Goal: Transaction & Acquisition: Purchase product/service

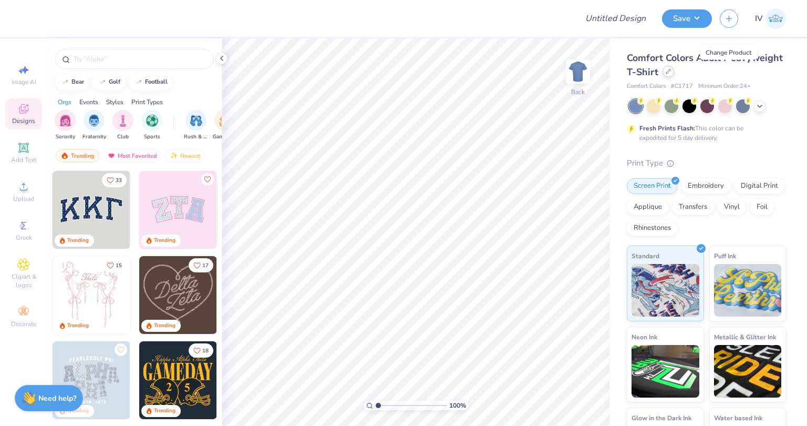
click at [671, 70] on icon at bounding box center [668, 71] width 4 height 4
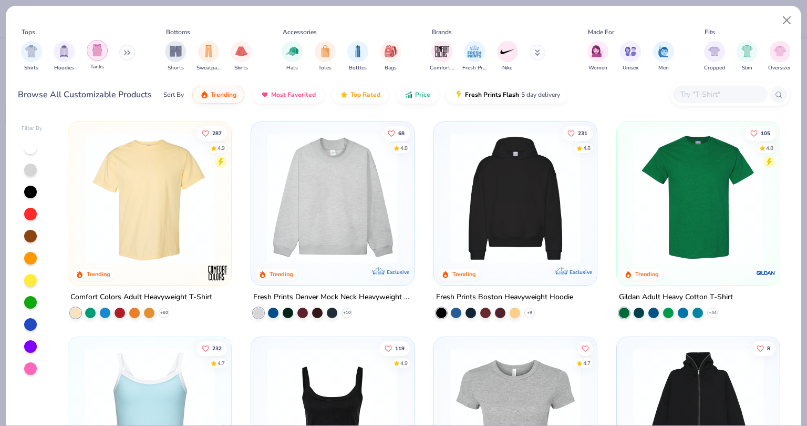
click at [95, 51] on img "filter for Tanks" at bounding box center [97, 50] width 12 height 12
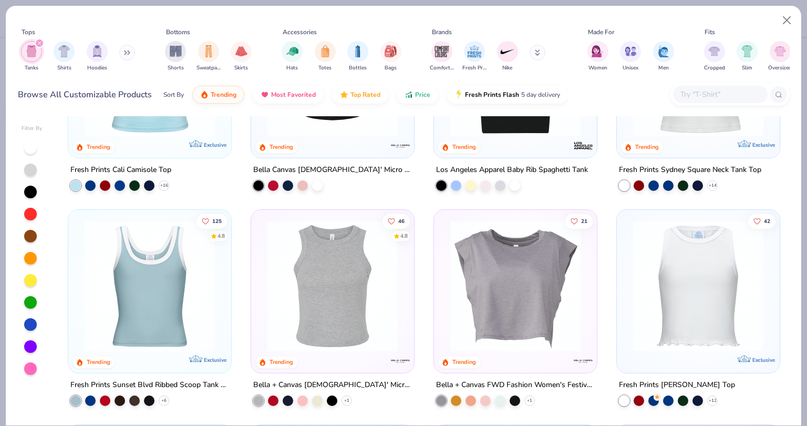
scroll to position [128, 0]
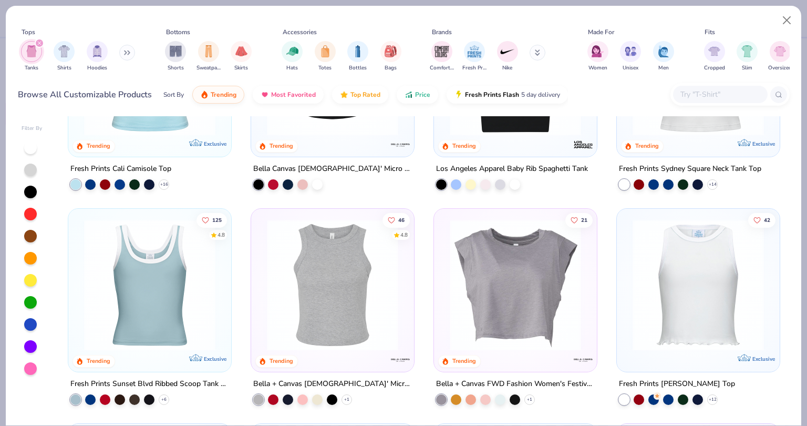
click at [164, 288] on img at bounding box center [150, 284] width 142 height 131
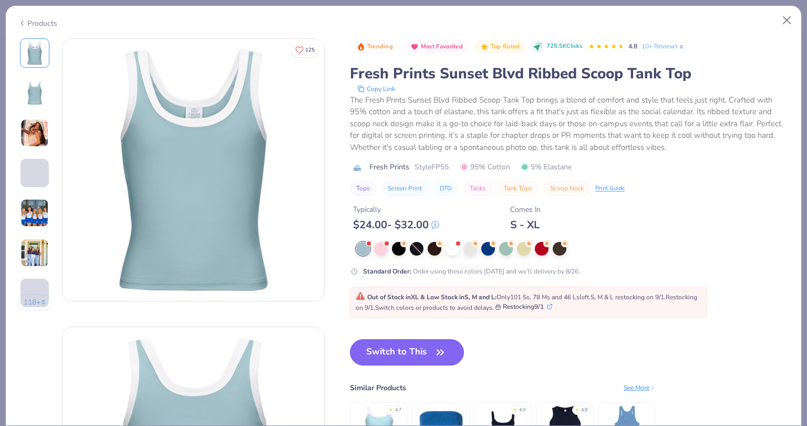
click at [405, 348] on button "Switch to This" at bounding box center [407, 352] width 114 height 26
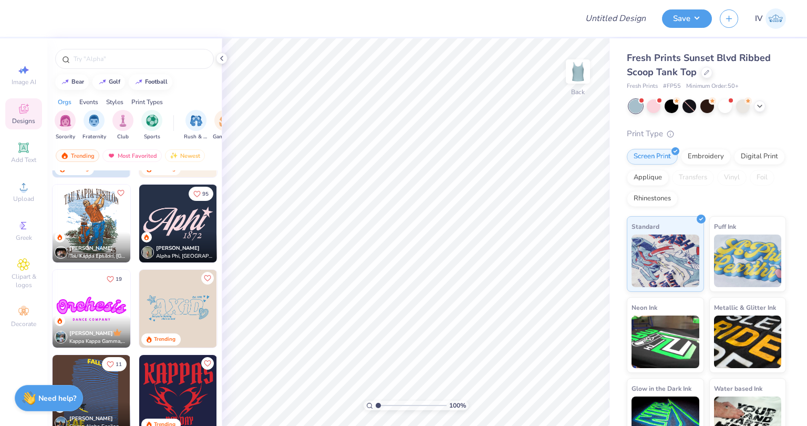
scroll to position [1179, 0]
click at [188, 224] on div at bounding box center [99, 223] width 233 height 78
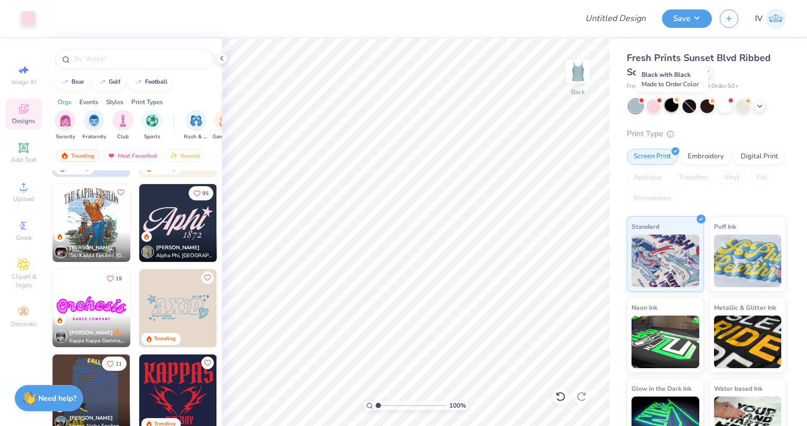
click at [670, 108] on div at bounding box center [672, 105] width 14 height 14
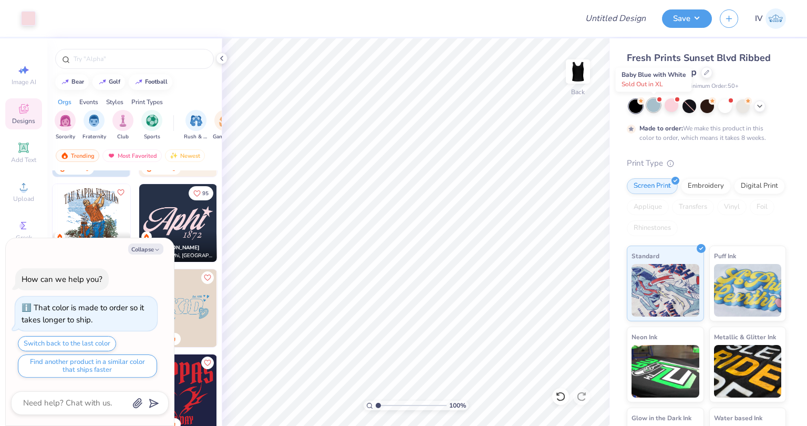
click at [651, 103] on div at bounding box center [654, 105] width 14 height 14
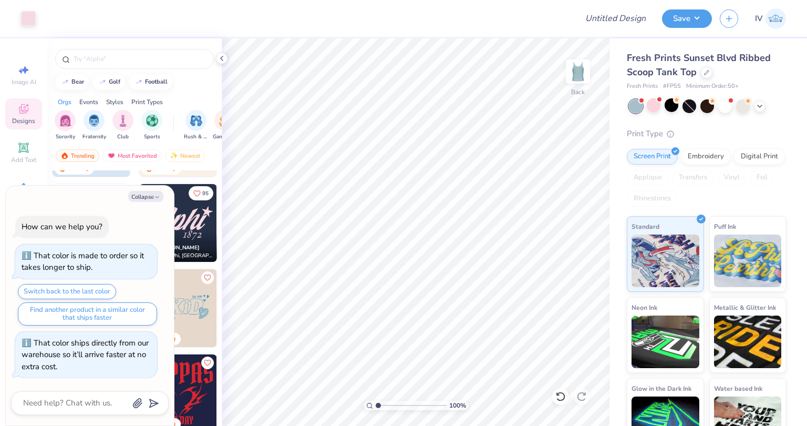
scroll to position [84, 0]
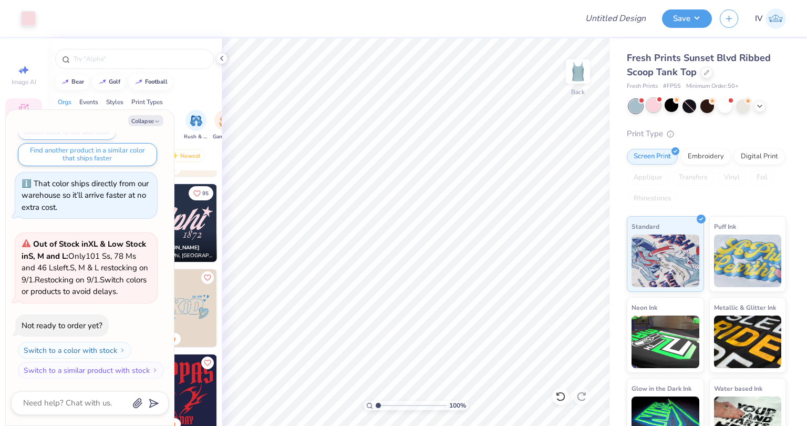
click at [651, 106] on div at bounding box center [654, 105] width 14 height 14
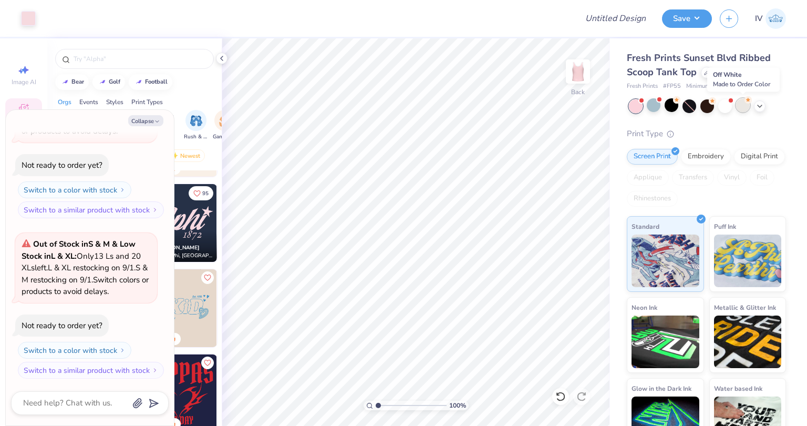
click at [741, 107] on div at bounding box center [743, 105] width 14 height 14
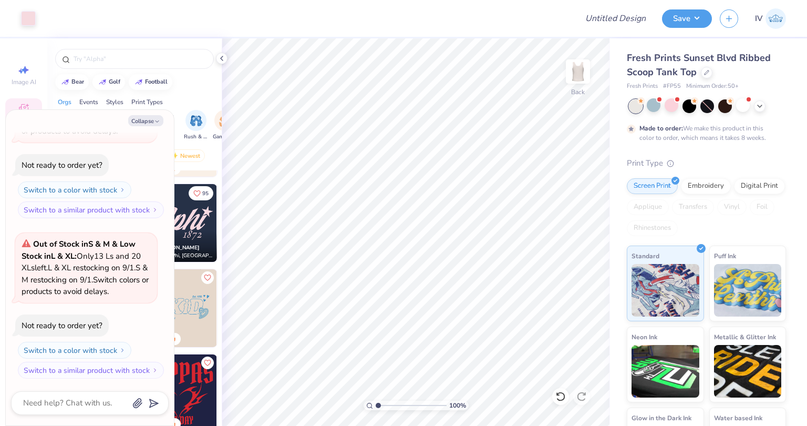
scroll to position [331, 0]
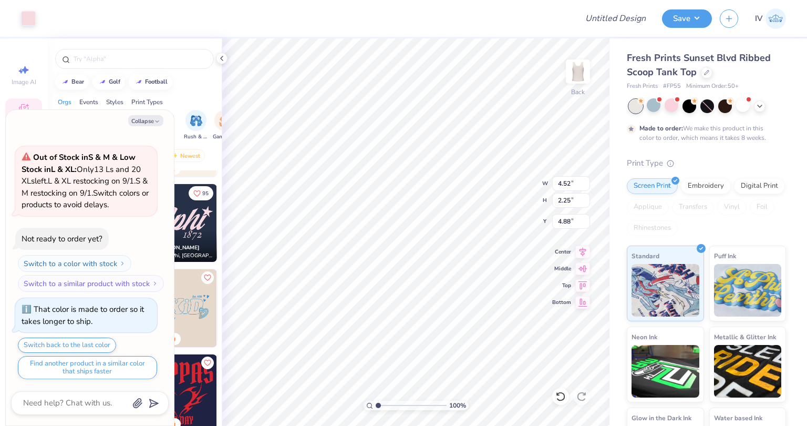
type textarea "x"
type input "2.14"
click at [146, 120] on button "Collapse" at bounding box center [145, 120] width 35 height 11
type textarea "x"
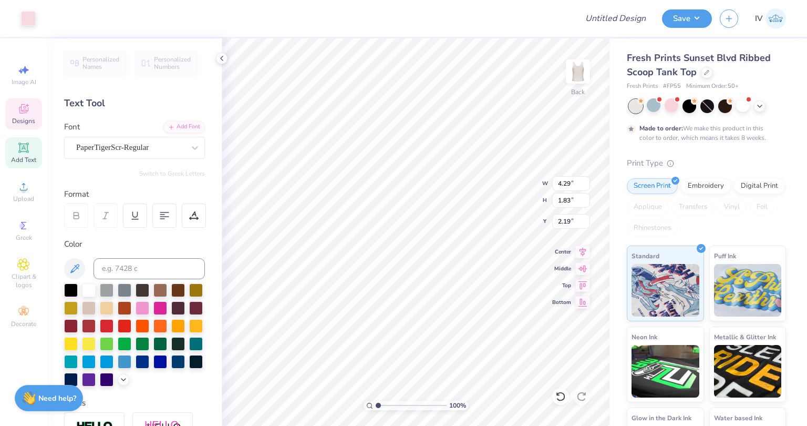
scroll to position [8, 1]
click at [71, 286] on div at bounding box center [71, 289] width 14 height 14
click at [70, 288] on div at bounding box center [71, 289] width 14 height 14
click at [66, 288] on div at bounding box center [71, 289] width 14 height 14
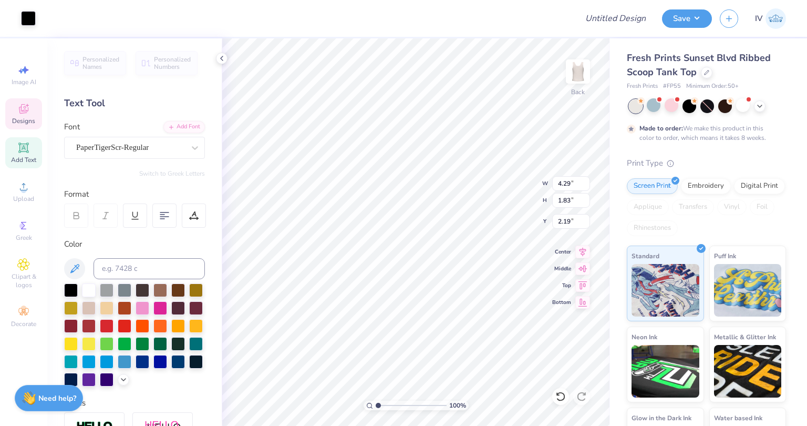
type input "4.29"
type input "1.83"
type input "2.19"
click at [149, 303] on div at bounding box center [143, 307] width 14 height 14
type input "0.72"
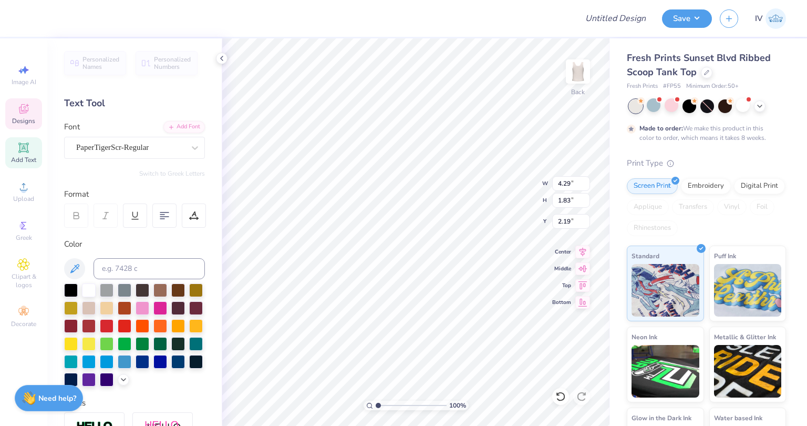
type input "0.70"
click at [149, 304] on div at bounding box center [143, 307] width 14 height 14
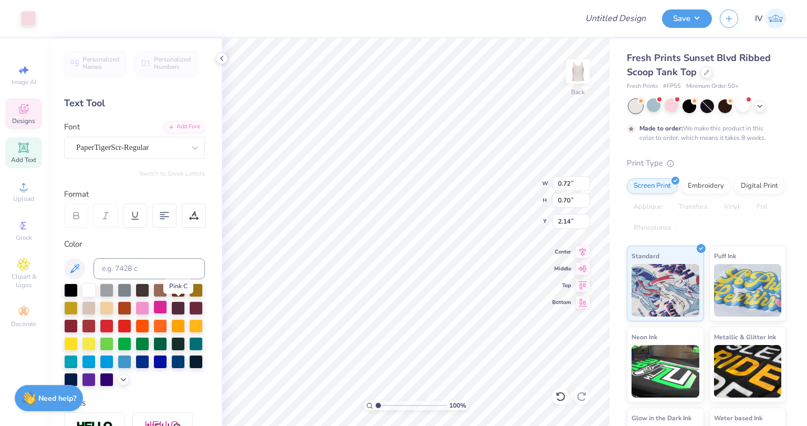
click at [167, 303] on div at bounding box center [160, 307] width 14 height 14
click at [688, 104] on div at bounding box center [690, 105] width 14 height 14
type input "2.19"
type input "4.29"
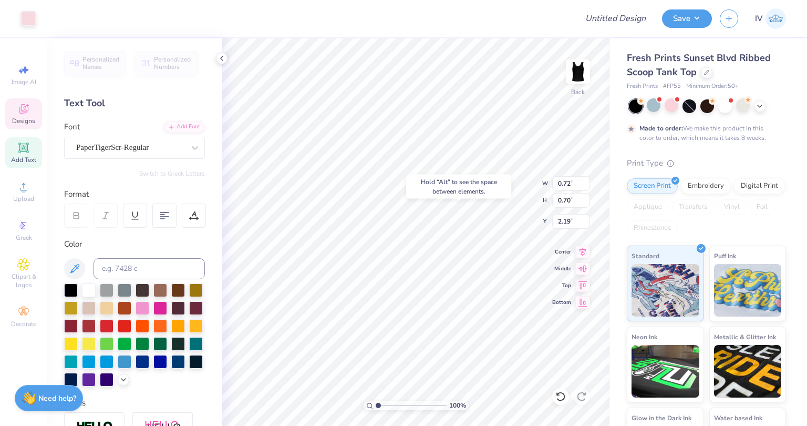
type input "1.83"
type input "6.18"
type input "1.23"
type input "0.61"
type input "3.78"
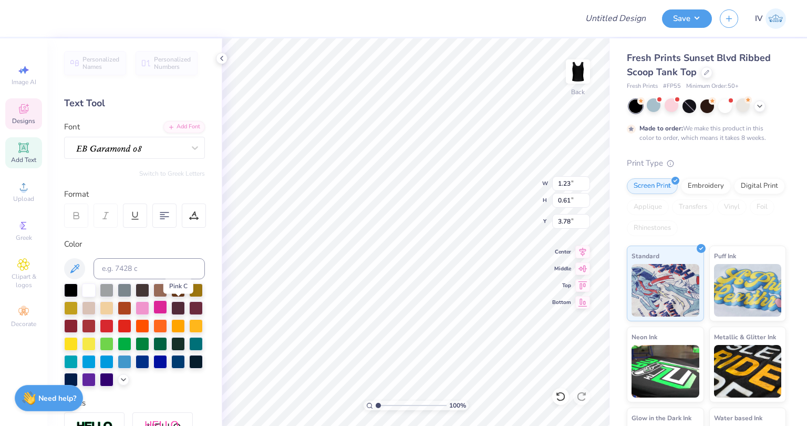
click at [167, 305] on div at bounding box center [160, 307] width 14 height 14
click at [149, 310] on div at bounding box center [143, 307] width 14 height 14
type input "4.29"
type input "1.83"
type input "6.18"
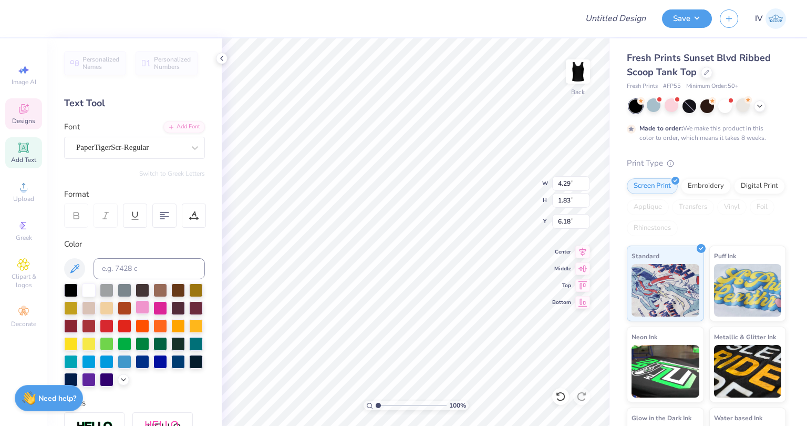
click at [149, 305] on div at bounding box center [143, 307] width 14 height 14
type input "0.72"
type input "0.70"
type input "2.19"
click at [26, 17] on div at bounding box center [28, 17] width 15 height 15
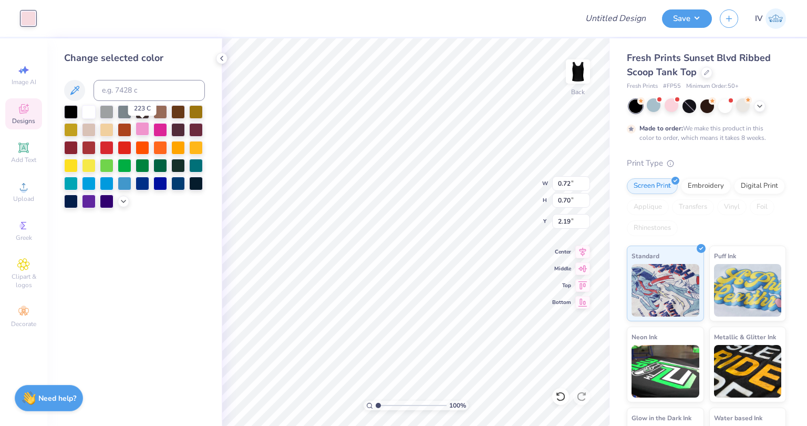
click at [147, 127] on div at bounding box center [143, 129] width 14 height 14
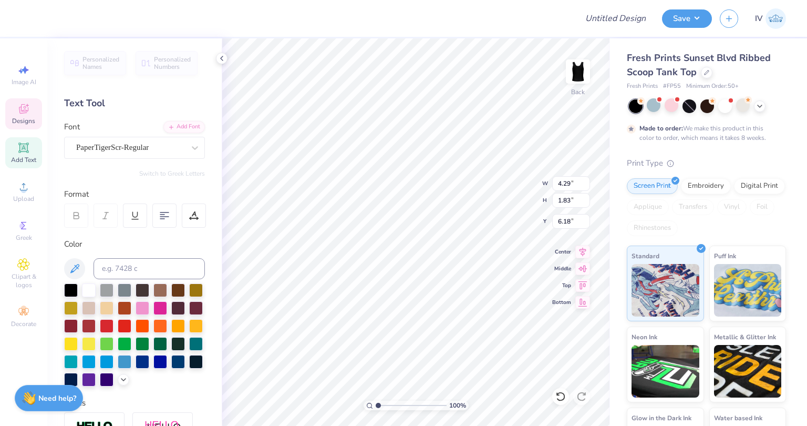
type input "1.98"
type input "0.72"
type input "0.70"
type input "1.81"
type input "3.66"
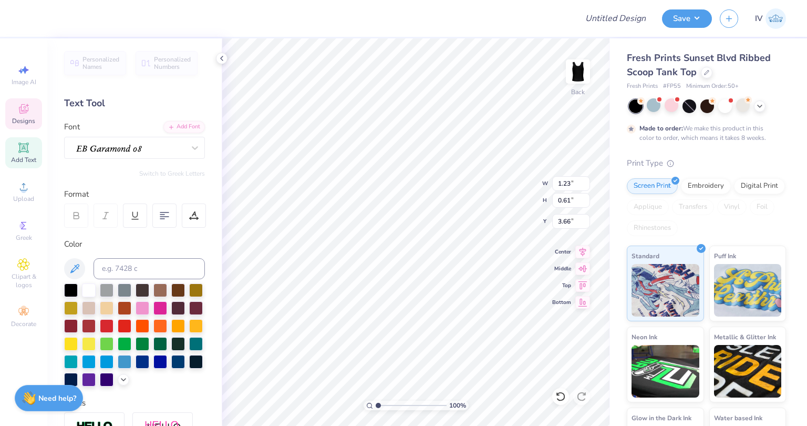
type input "4.29"
type input "1.83"
type input "1.98"
type textarea "Alpha phi"
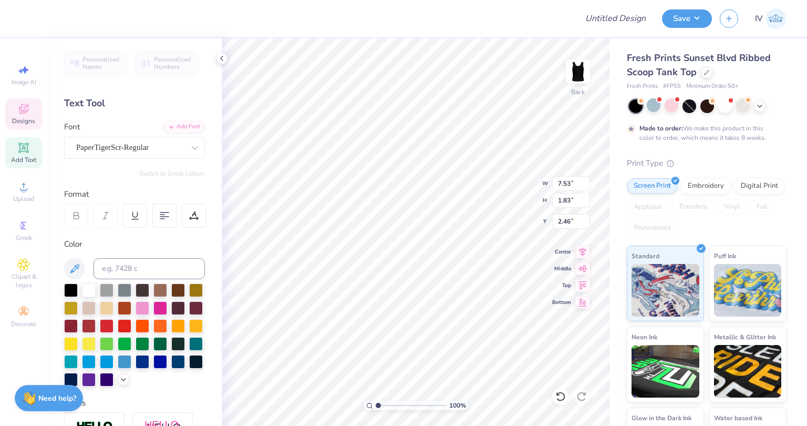
type input "1.81"
type input "0.72"
type input "0.70"
type input "1.63"
type input "1.05216905039855"
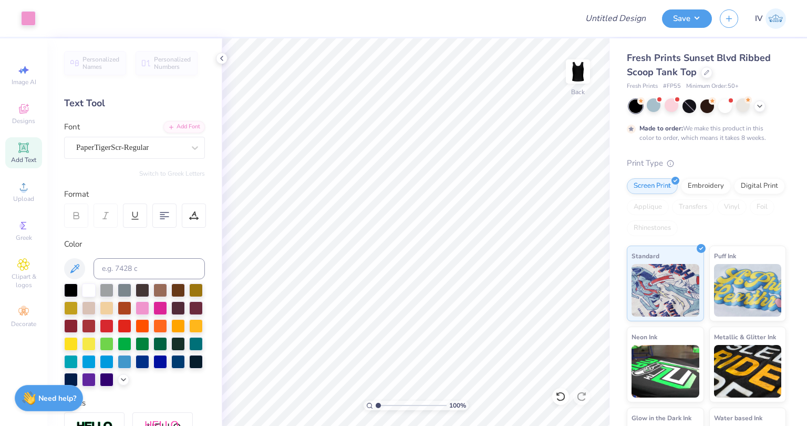
type textarea "x"
type input "1.05655887298042"
type textarea "x"
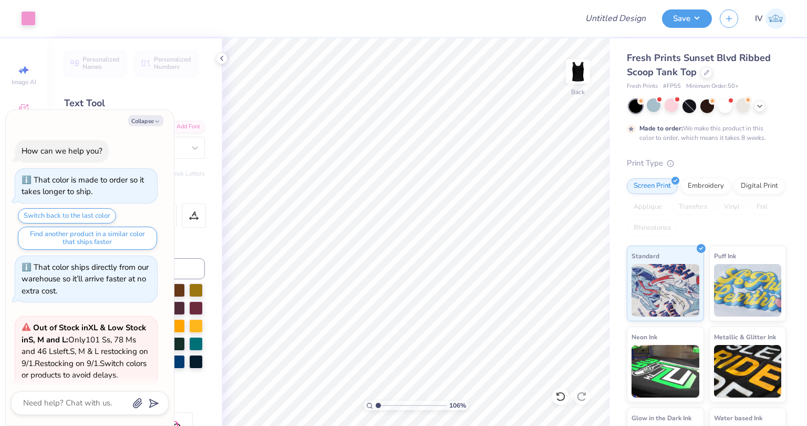
type input "1.06404040170545"
type textarea "x"
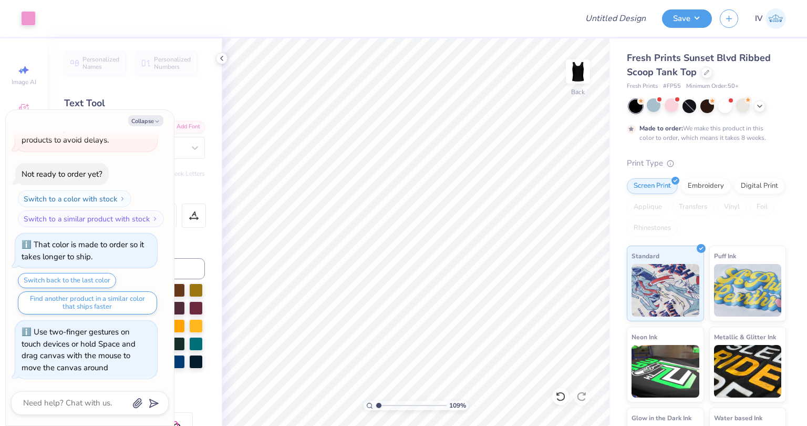
type input "1.08779097467296"
type textarea "x"
type input "1.08779097467296"
type textarea "x"
type input "1.68"
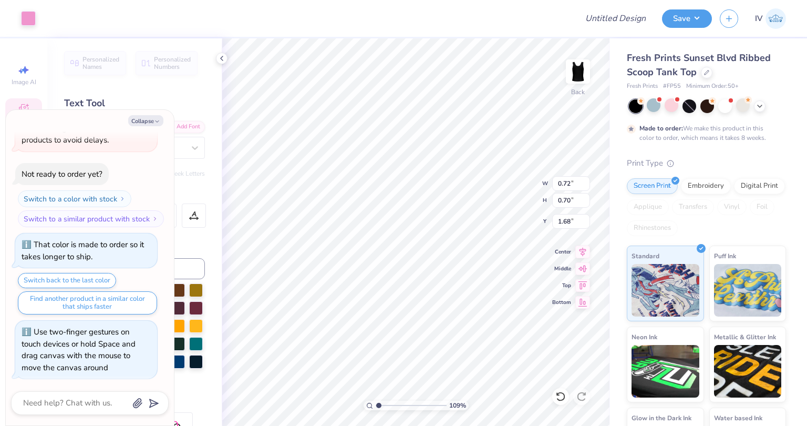
type input "1.08779097467296"
type textarea "x"
type input "1.01202947175713"
type textarea "x"
click at [689, 22] on button "Save" at bounding box center [687, 17] width 50 height 18
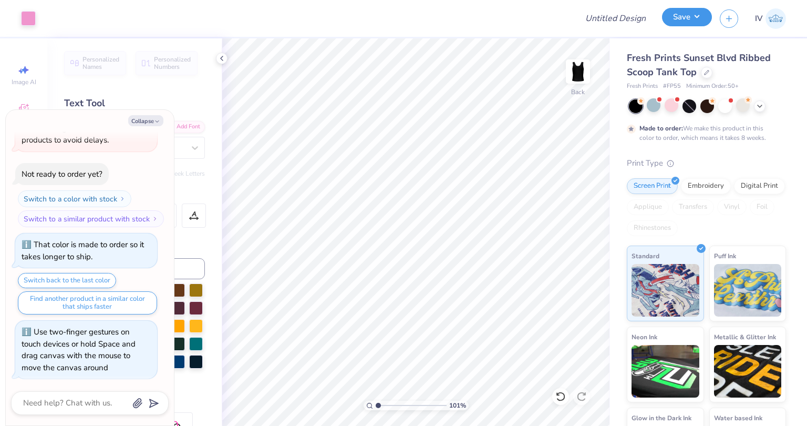
type input "1.01202947175713"
type textarea "x"
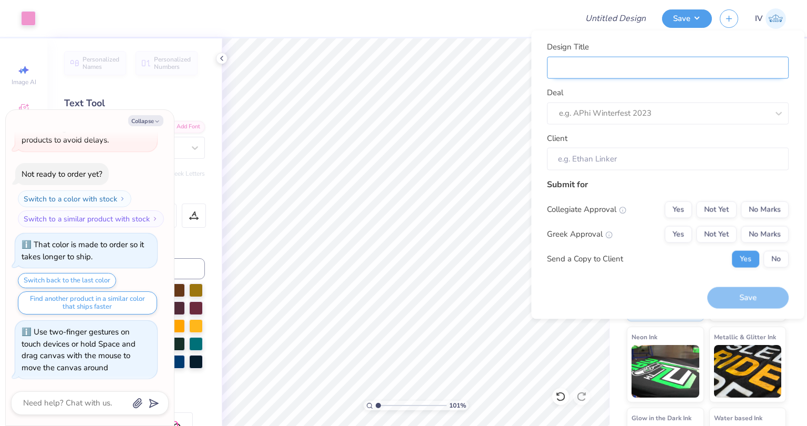
click at [634, 68] on input "Design Title" at bounding box center [668, 67] width 242 height 23
type input "S"
type input "1.01202947175713"
type textarea "x"
type input "S"
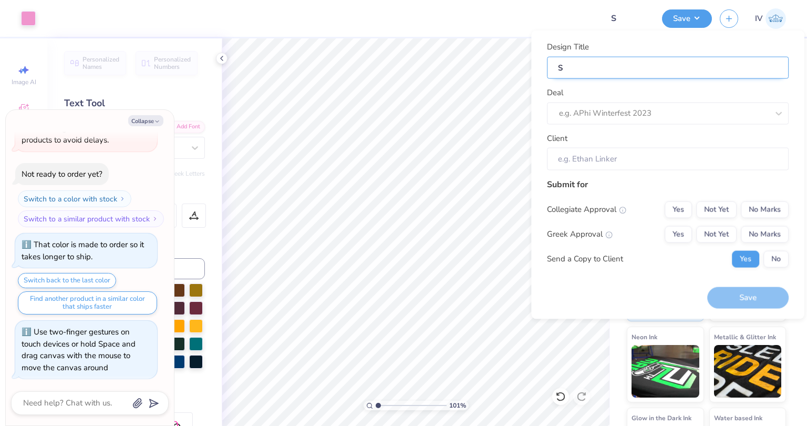
type input "So"
type input "1.01202947175713"
type textarea "x"
type input "So"
type input "Sor"
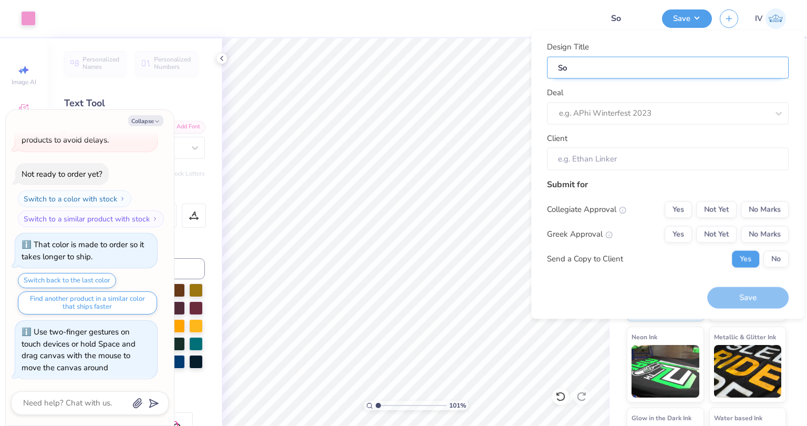
type input "1.01202947175713"
type textarea "x"
type input "Sor"
type input "Soro"
type input "1.01202947175713"
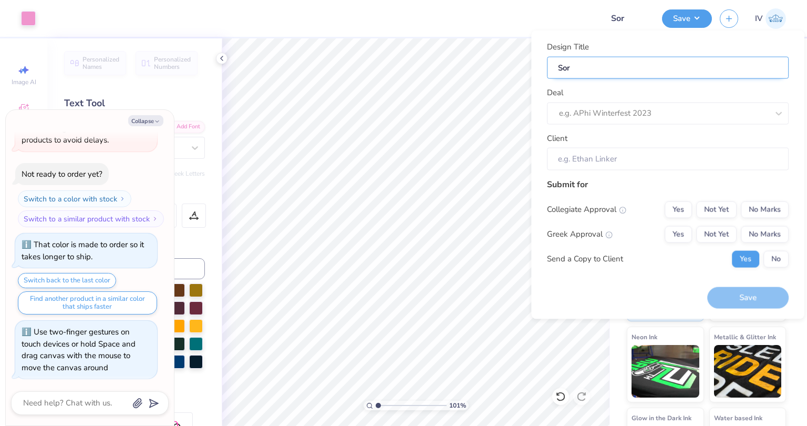
type textarea "x"
type input "Soro"
type input "Sorot"
type input "1.01202947175713"
type textarea "x"
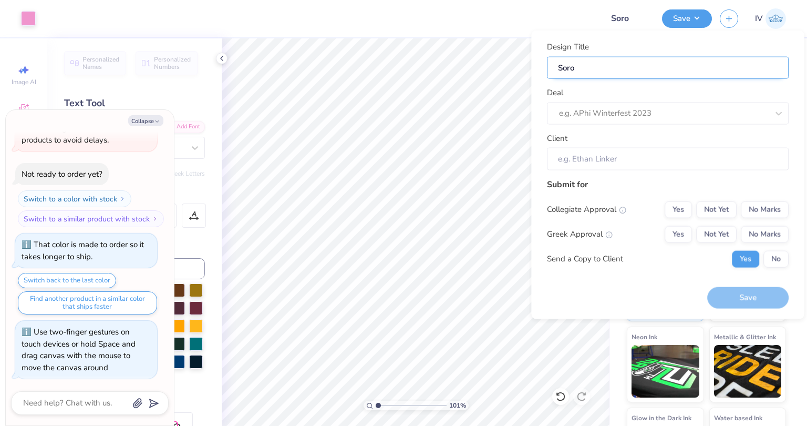
type input "Sorot"
type input "Soroti"
type input "1.01202947175713"
type textarea "x"
type input "Sorotit"
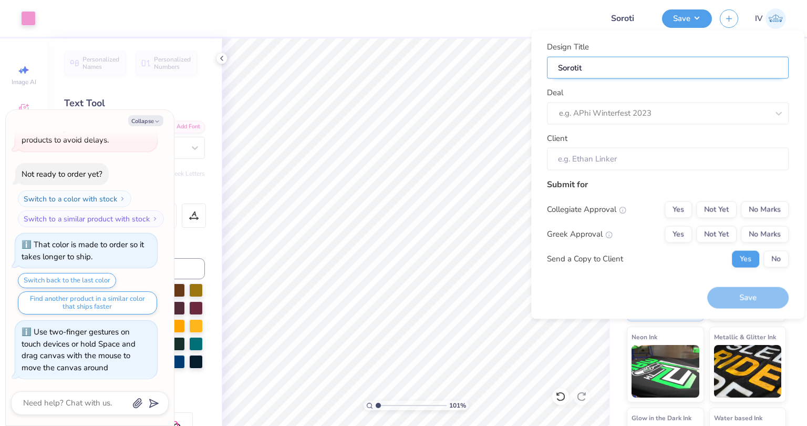
type input "Sorotity"
type input "1.01202947175713"
type textarea "x"
type input "Sorotity"
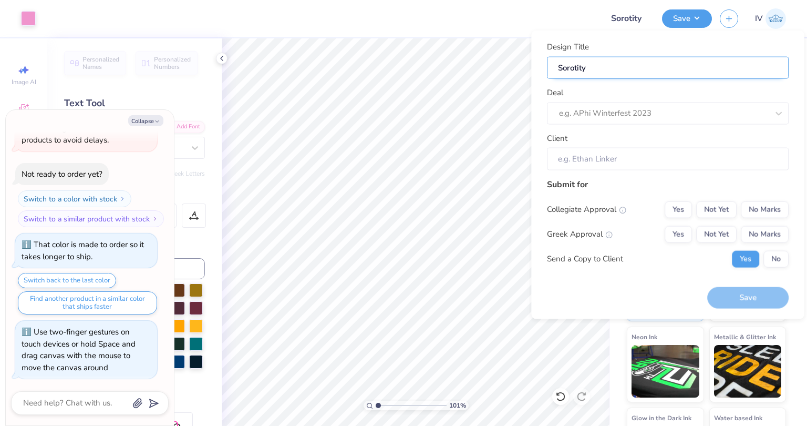
type input "1.01202947175713"
type textarea "x"
type input "Sorotity"
type input "1.01202947175713"
type textarea "x"
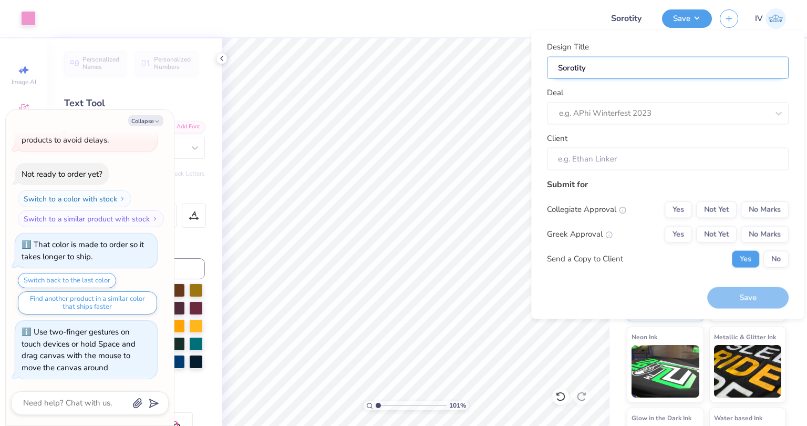
type input "Sorotity"
type input "Sorotit"
type input "1.01202947175713"
type textarea "x"
type input "Sorotit"
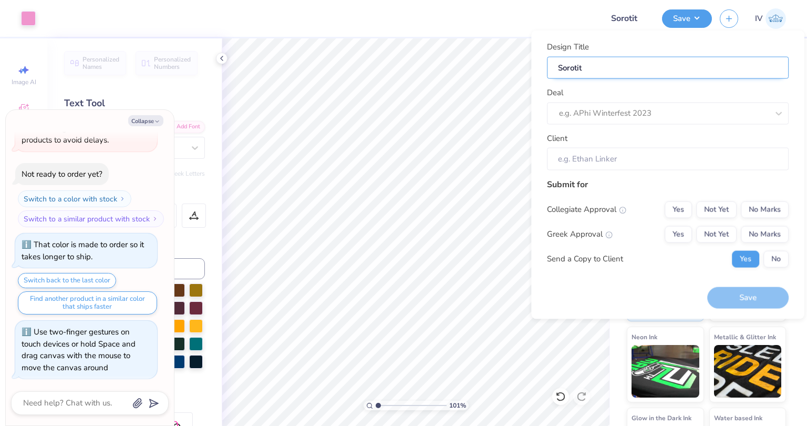
type input "Soroti"
type input "1.01202947175713"
type textarea "x"
type input "Soroti"
type input "Sorot"
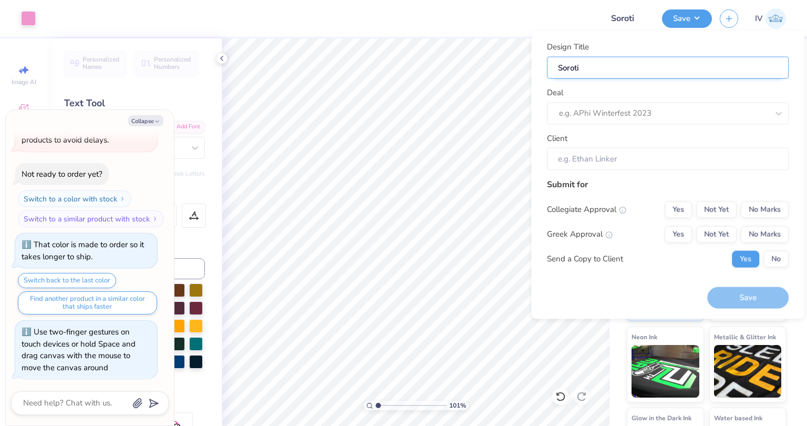
type input "1.01202947175713"
type textarea "x"
type input "Sorot"
type input "Soro"
type input "1.01202947175713"
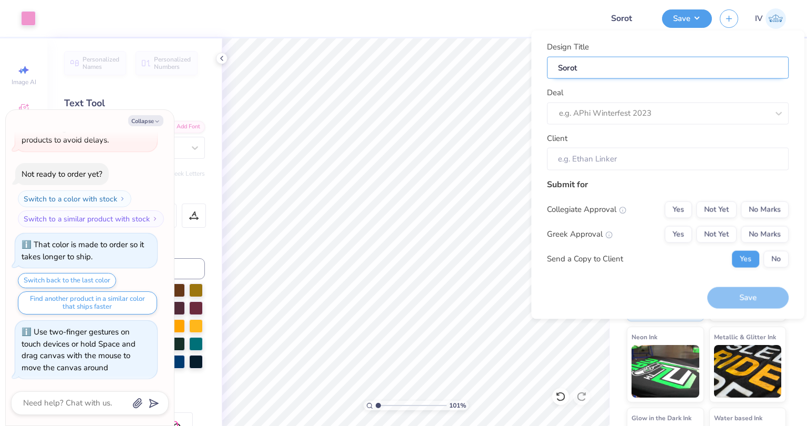
type textarea "x"
type input "Soro"
type input "Soror"
type input "1.01202947175713"
type textarea "x"
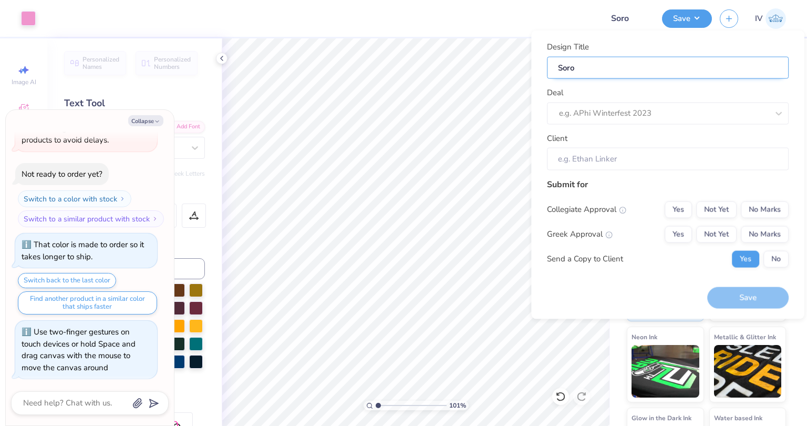
type input "Soror"
type input "Sorori"
type input "1.01202947175713"
type textarea "x"
type input "Sororit"
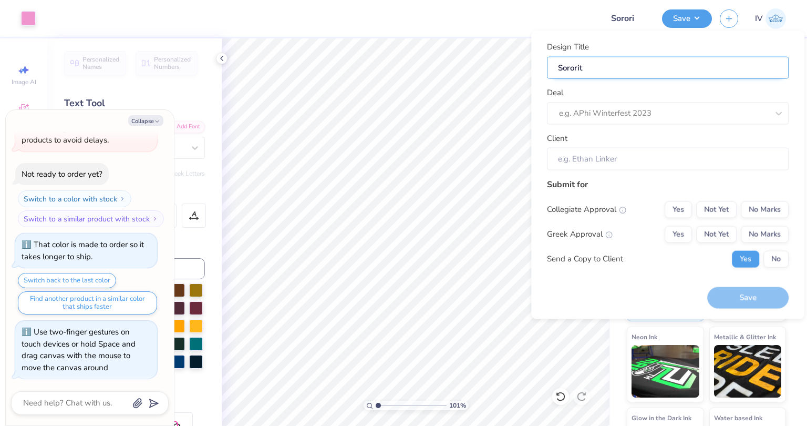
type input "Sorority"
type input "1.01202947175713"
type textarea "x"
type input "Sorority"
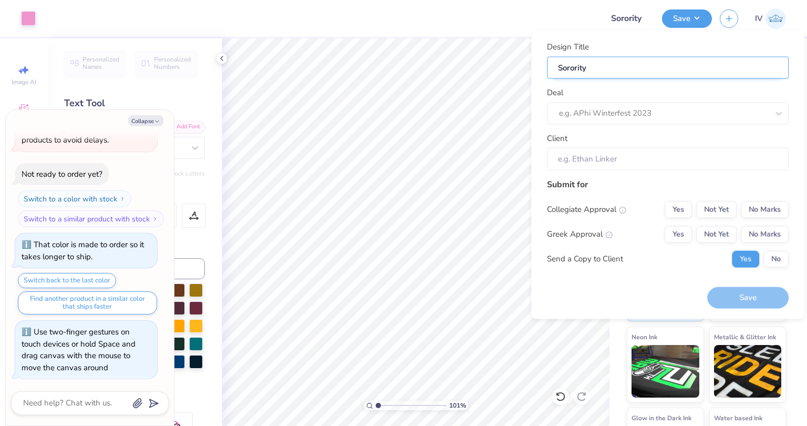
type input "1.01202947175713"
type textarea "x"
type input "Sorority"
click at [631, 112] on div at bounding box center [653, 113] width 188 height 14
type input "Alpha phi rush"
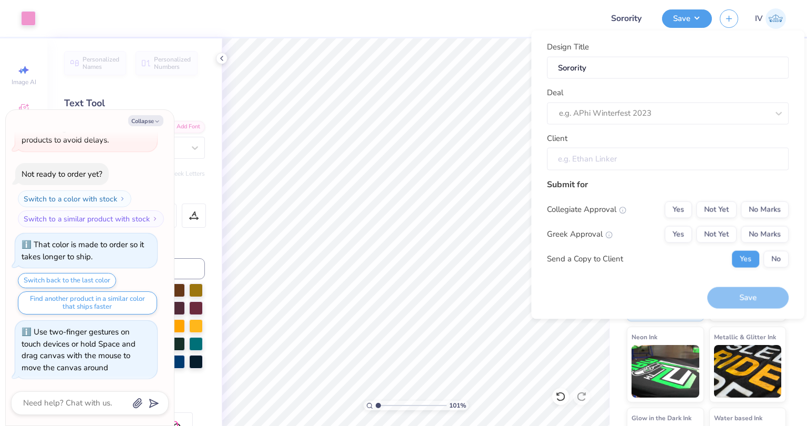
click at [630, 155] on input "Client" at bounding box center [668, 159] width 242 height 23
click at [721, 208] on button "Not Yet" at bounding box center [716, 209] width 40 height 17
click at [719, 236] on button "Not Yet" at bounding box center [716, 233] width 40 height 17
click at [768, 253] on button "No" at bounding box center [776, 258] width 25 height 17
type input "1.01202947175713"
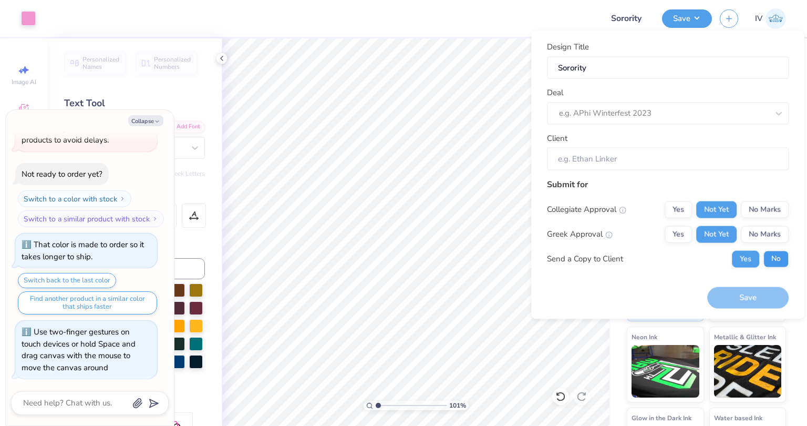
type textarea "x"
click at [741, 296] on div "Save" at bounding box center [747, 298] width 81 height 22
click at [629, 158] on input "Client" at bounding box center [668, 159] width 242 height 23
click at [625, 116] on div at bounding box center [663, 113] width 209 height 14
type input "A"
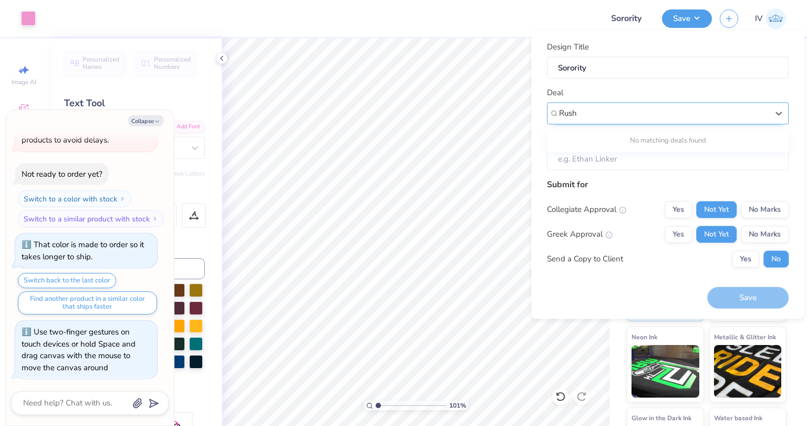
type input "Rush"
click at [779, 110] on icon at bounding box center [779, 113] width 11 height 11
click at [756, 111] on div at bounding box center [663, 113] width 209 height 14
type input "W"
type input "f"
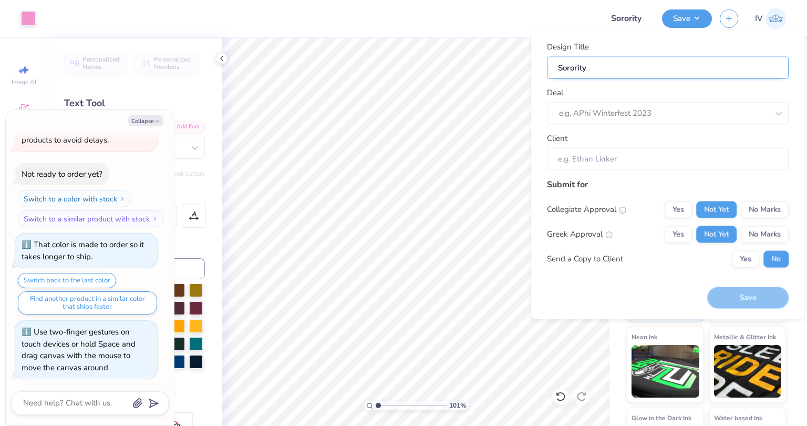
click at [652, 69] on input "Sorority" at bounding box center [668, 67] width 242 height 23
type input "Sorority R"
type input "1.01202947175713"
type textarea "x"
type input "Sorority RU"
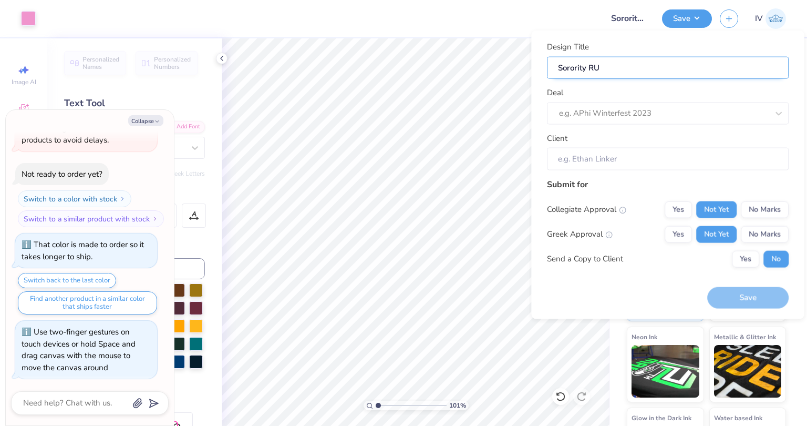
type input "Sorority RU"
type input "1.01202947175713"
type textarea "x"
type input "Sorority RUs"
type input "1.01202947175713"
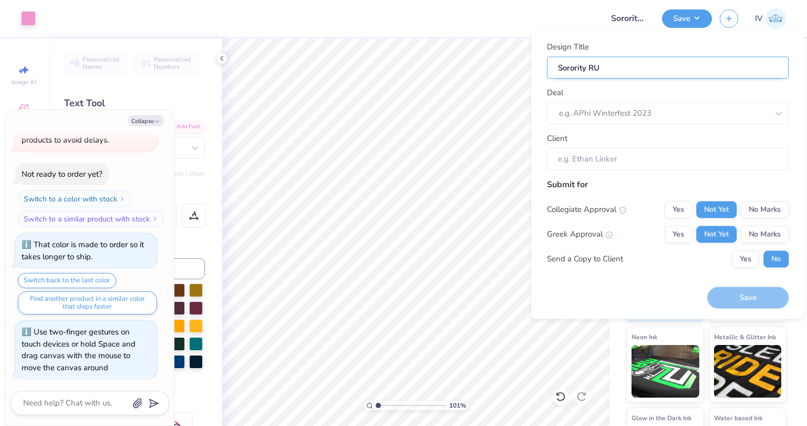
type textarea "x"
type input "Sorority RUs"
type input "Sorority RUsh"
type input "1.01202947175713"
type textarea "x"
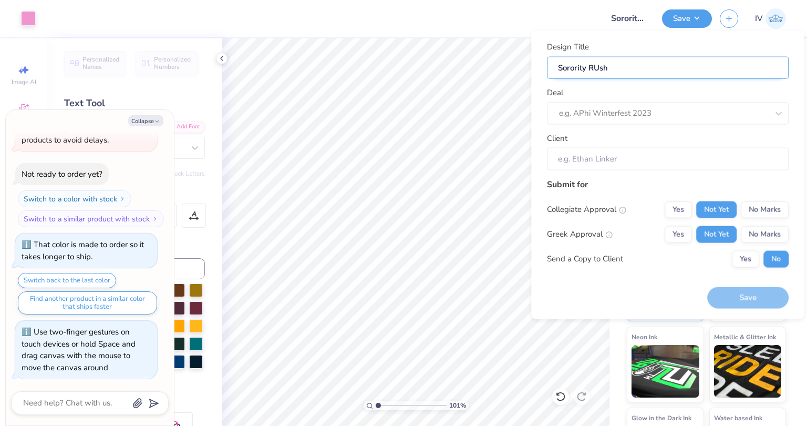
type input "Sorority RUsh"
type input "1.01202947175713"
type textarea "x"
type input "Sorority RUsh"
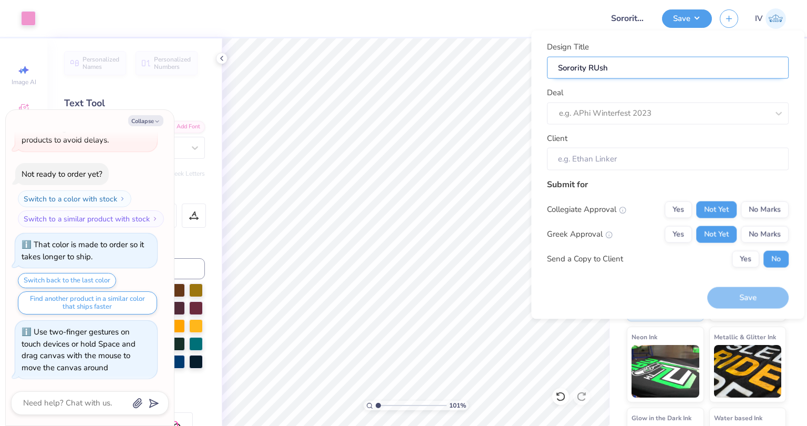
type input "1.01202947175713"
type textarea "x"
type input "Sorority RUsh"
type input "Sorority RUs"
type input "1.01202947175713"
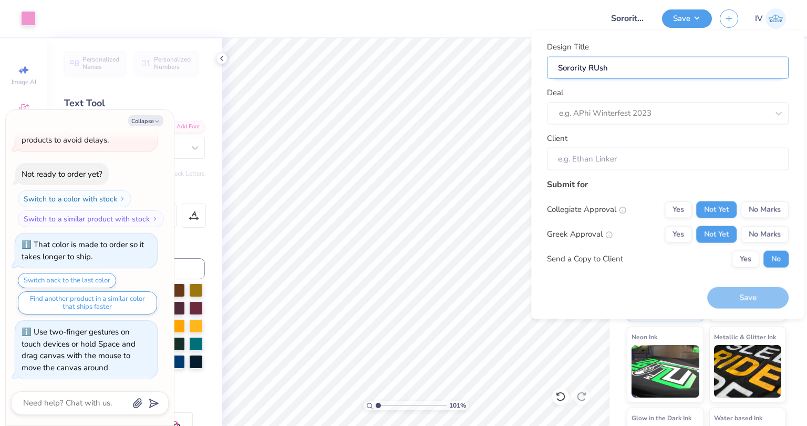
type textarea "x"
type input "Sorority RUs"
type input "Sorority RU"
type input "1.01202947175713"
type textarea "x"
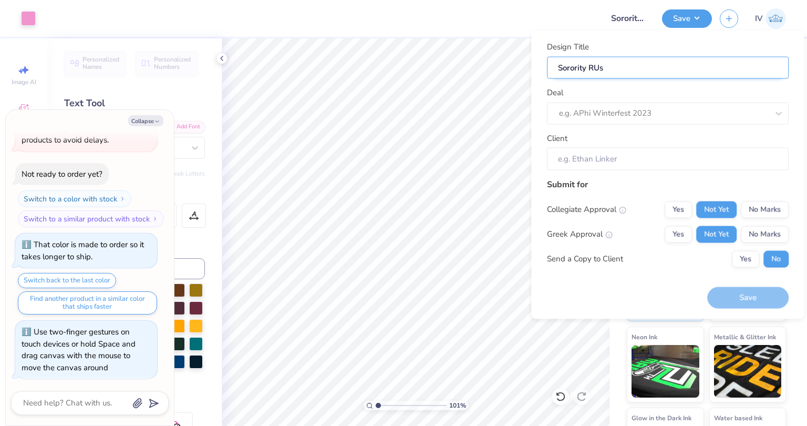
type input "Sorority RU"
type input "Sorority R"
type input "1.01202947175713"
type textarea "x"
type input "Sorority R"
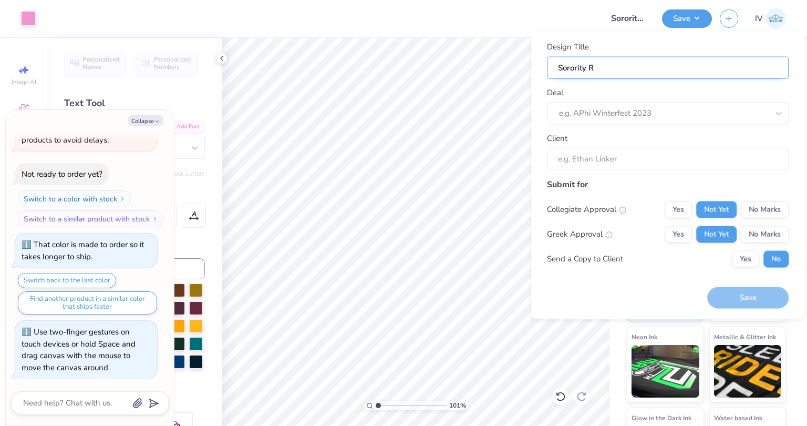
type input "Sorority Ru"
type input "1.01202947175713"
type textarea "x"
type input "Sorority Rus"
type input "Sorority Rush"
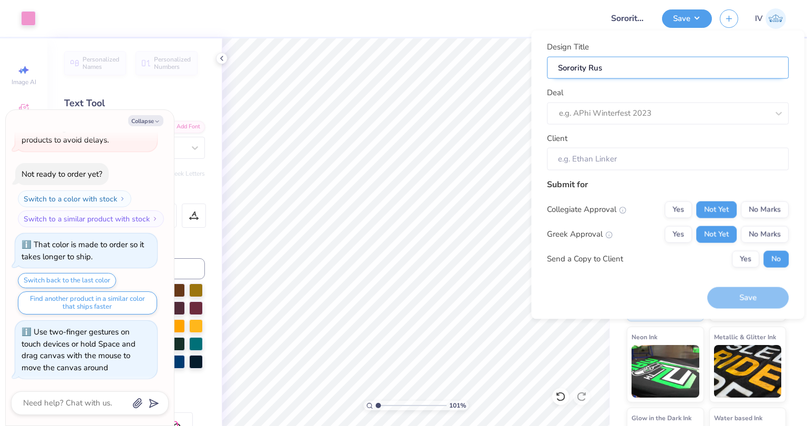
type input "1.01202947175713"
type textarea "x"
type input "Sorority Rush"
type input "1.01202947175713"
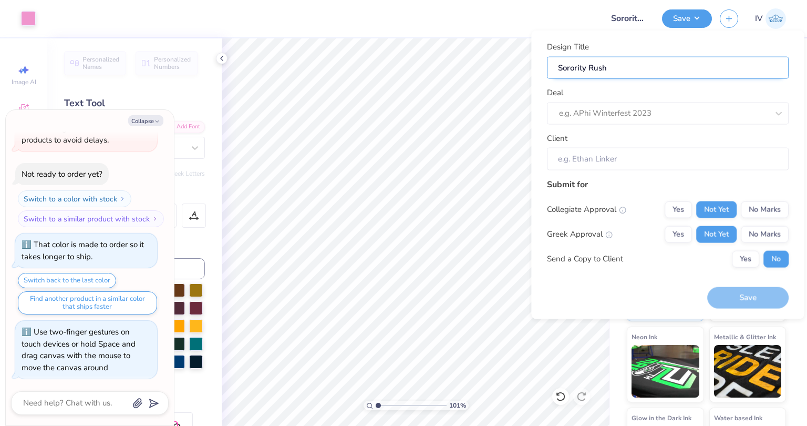
type textarea "x"
type input "Sorority Rush"
click at [614, 111] on div at bounding box center [663, 113] width 209 height 14
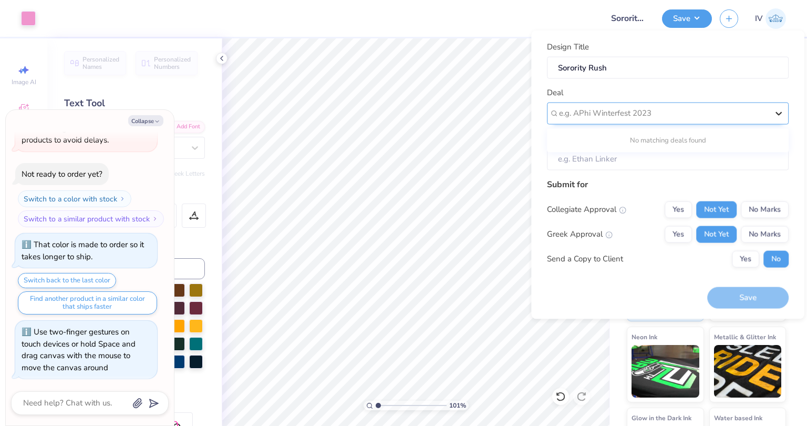
click at [779, 112] on icon at bounding box center [779, 113] width 11 height 11
click at [704, 112] on div at bounding box center [663, 113] width 209 height 14
type input "Rush order"
click at [694, 137] on div "No matching deals found" at bounding box center [668, 140] width 242 height 19
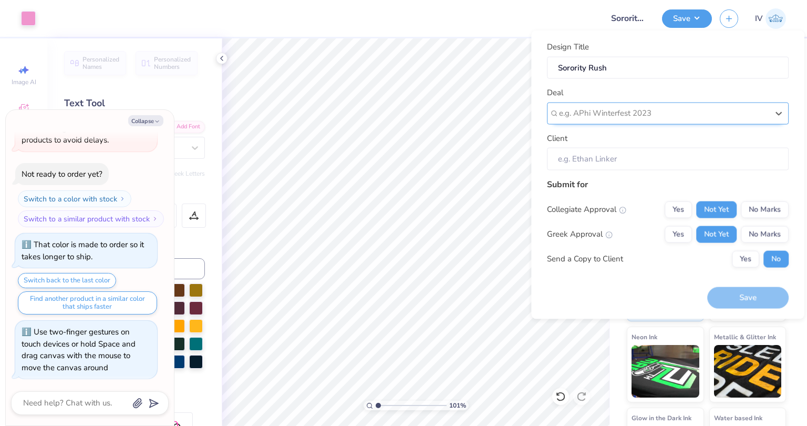
click at [554, 112] on div "e.g. APhi Winterfest 2023" at bounding box center [668, 113] width 242 height 22
click at [553, 115] on div "e.g. APhi Winterfest 2023" at bounding box center [668, 113] width 242 height 22
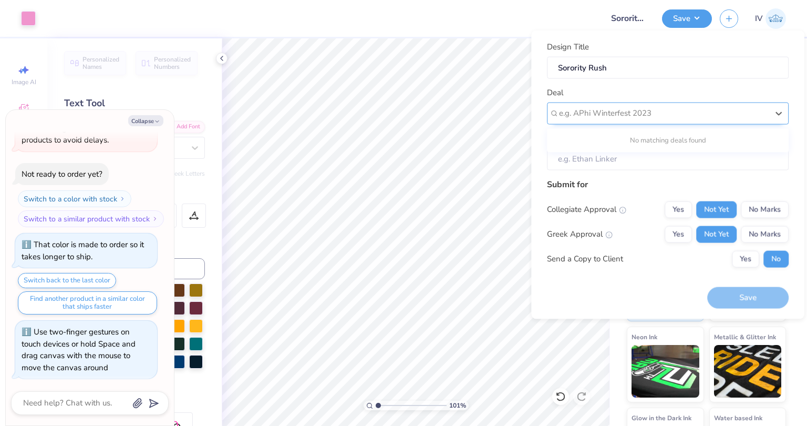
click at [553, 115] on div "e.g. APhi Winterfest 2023" at bounding box center [668, 113] width 242 height 22
type input "1.01202947175713"
type textarea "x"
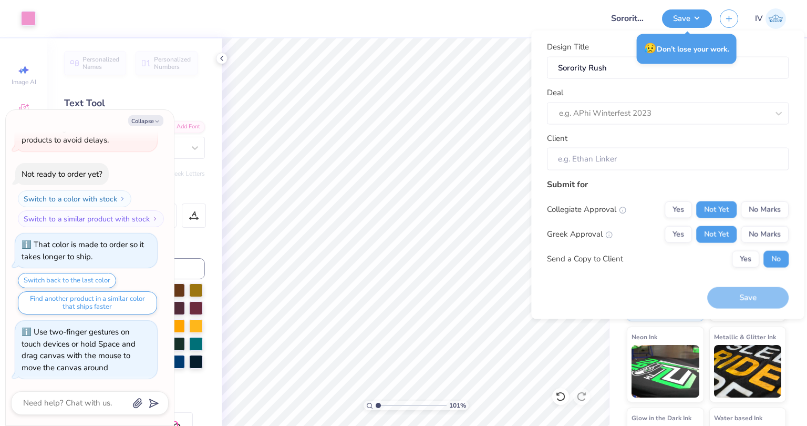
type input "1.01202947175713"
type textarea "x"
type input "1.01202947175713"
type textarea "x"
type input "1.01202947175713"
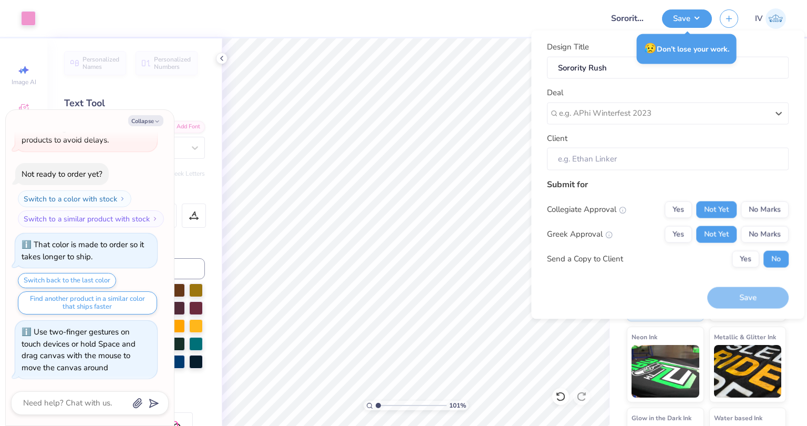
type textarea "x"
type input "1.01202947175713"
type textarea "x"
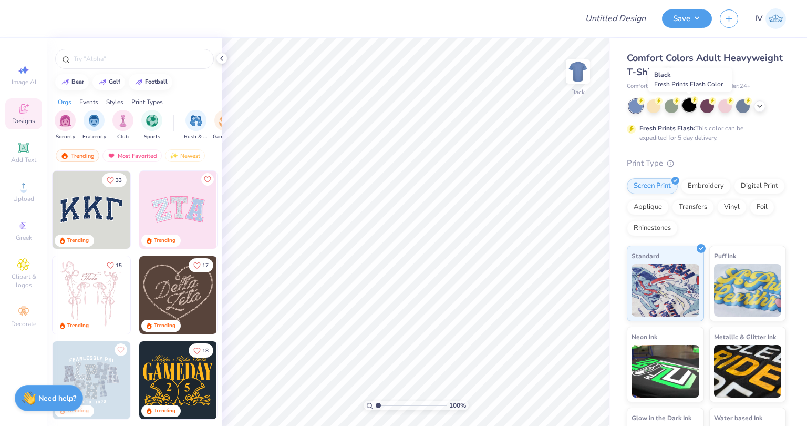
click at [688, 104] on div at bounding box center [690, 105] width 14 height 14
click at [726, 78] on div "Comfort Colors Adult Heavyweight T-Shirt" at bounding box center [706, 65] width 159 height 28
click at [671, 70] on icon at bounding box center [668, 71] width 5 height 5
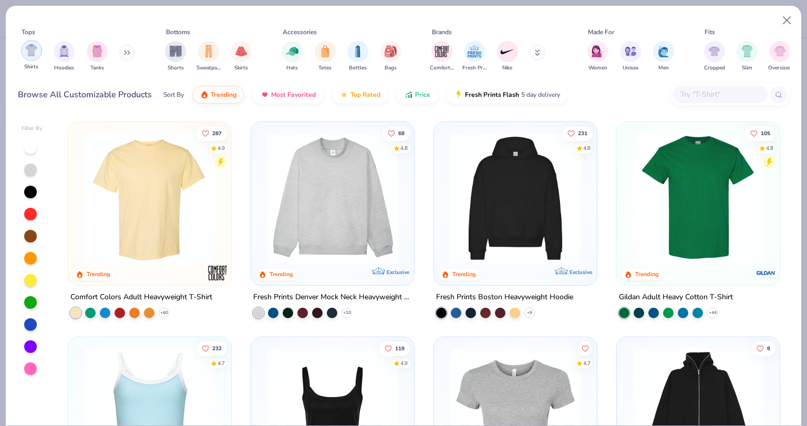
click at [32, 54] on img "filter for Shirts" at bounding box center [31, 50] width 12 height 12
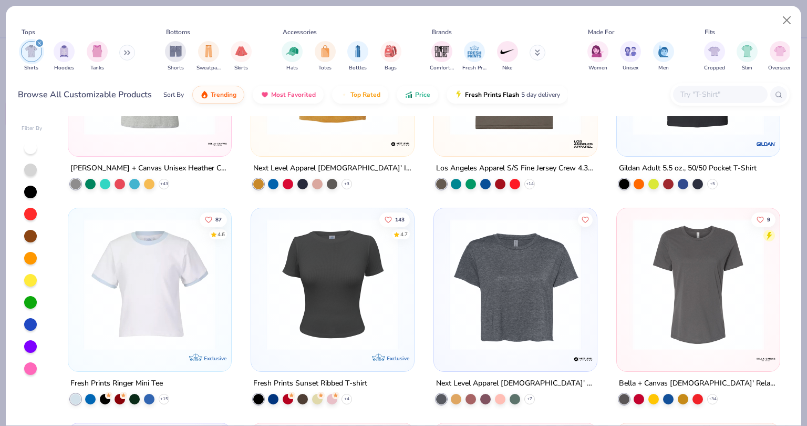
scroll to position [990, 0]
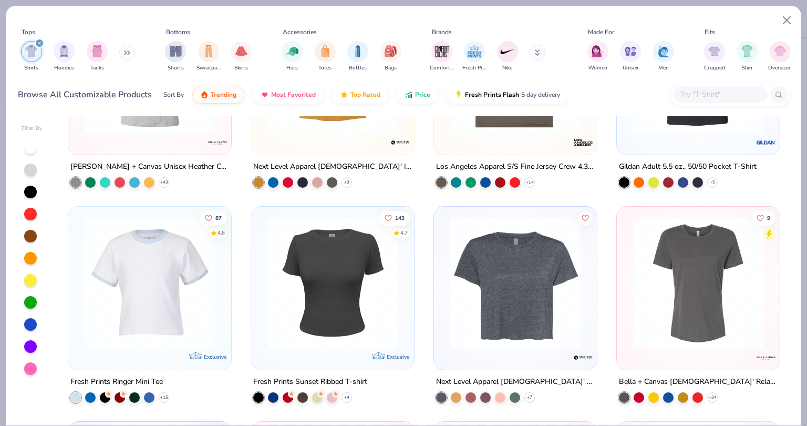
click at [339, 302] on img at bounding box center [333, 282] width 142 height 131
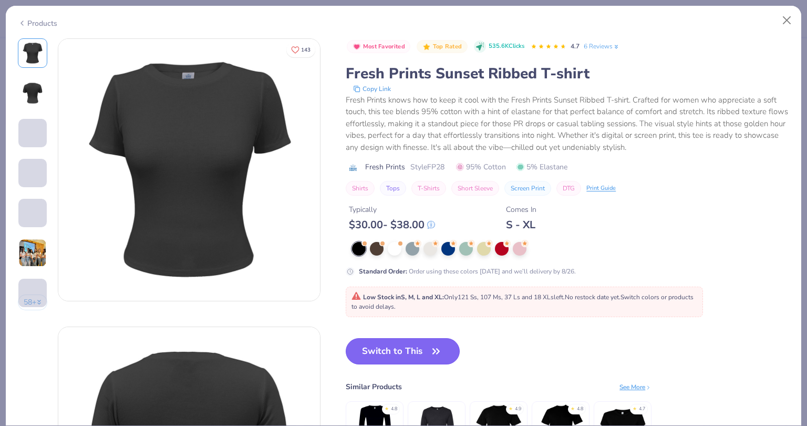
click at [407, 358] on button "Switch to This" at bounding box center [403, 351] width 114 height 26
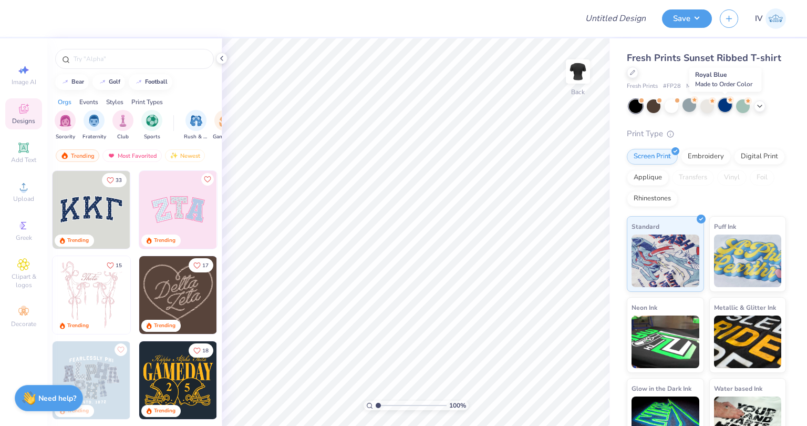
click at [724, 107] on div at bounding box center [726, 105] width 14 height 14
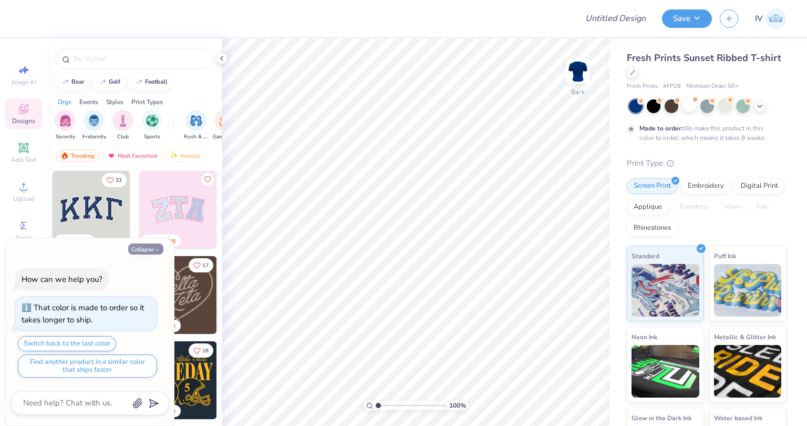
click at [153, 248] on button "Collapse" at bounding box center [145, 248] width 35 height 11
type textarea "x"
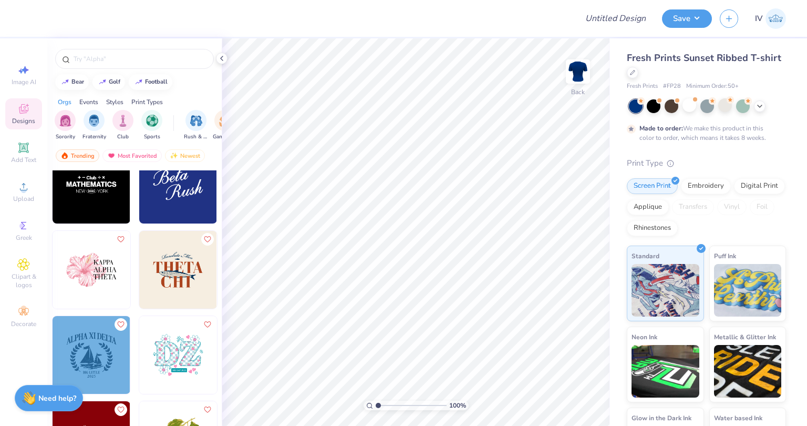
scroll to position [3774, 0]
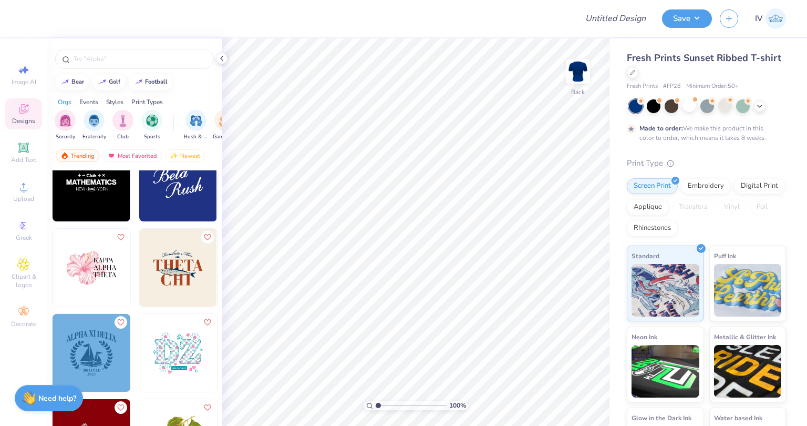
click at [99, 261] on img at bounding box center [92, 268] width 78 height 78
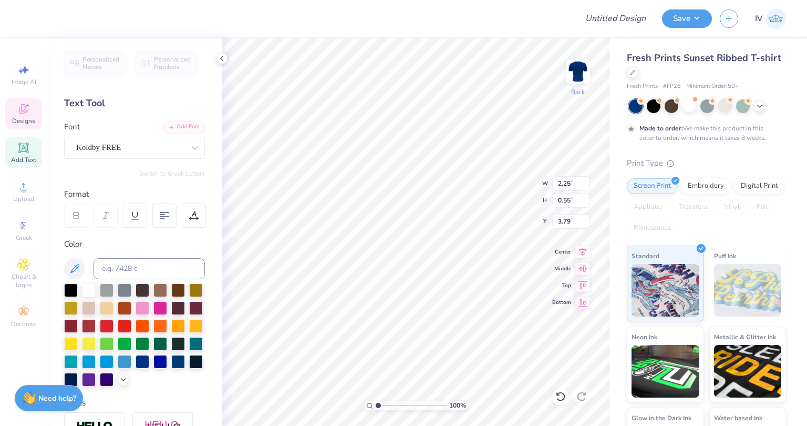
scroll to position [8, 1]
click at [175, 143] on div "Koldby FREE" at bounding box center [130, 147] width 110 height 16
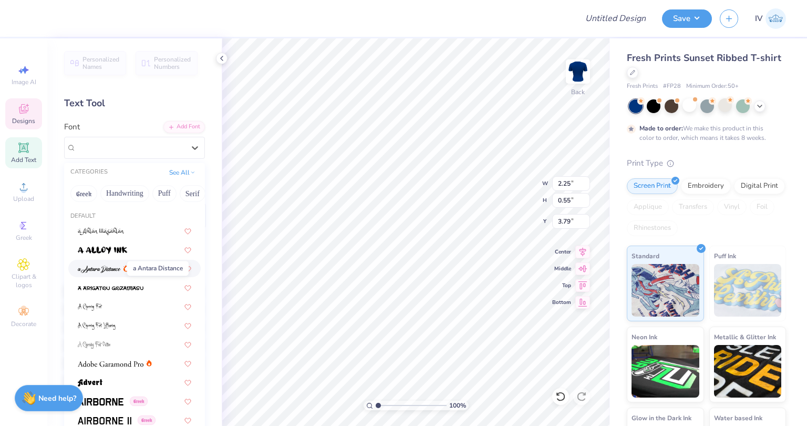
click at [109, 268] on img at bounding box center [99, 268] width 43 height 7
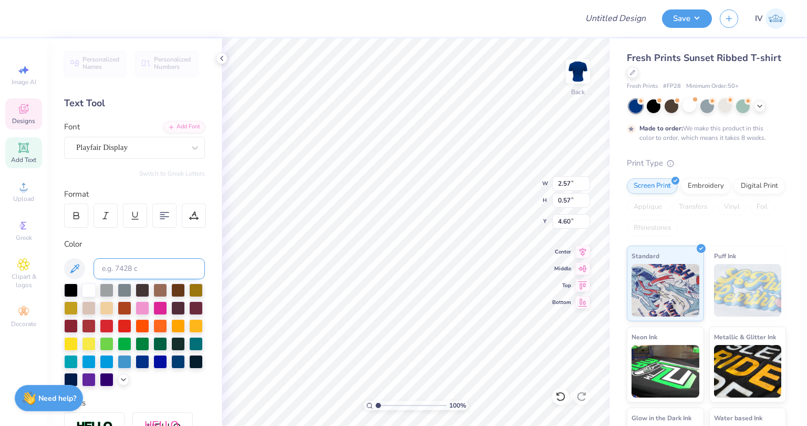
type input "2.57"
type input "0.57"
type input "4.60"
click at [190, 146] on icon at bounding box center [195, 147] width 11 height 11
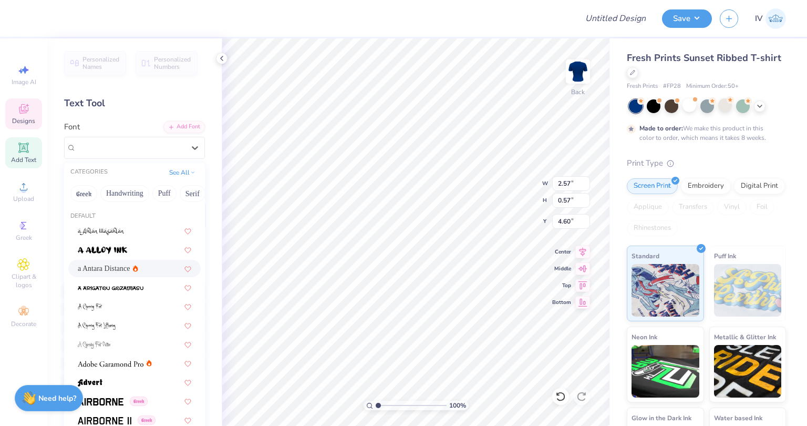
click at [128, 265] on div "a Antara Distance" at bounding box center [135, 268] width 114 height 11
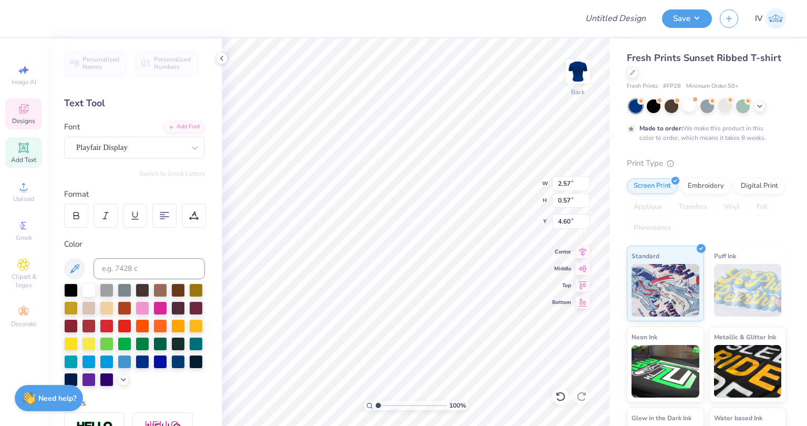
type input "2.55"
type input "5.42"
click at [186, 146] on div at bounding box center [195, 147] width 19 height 19
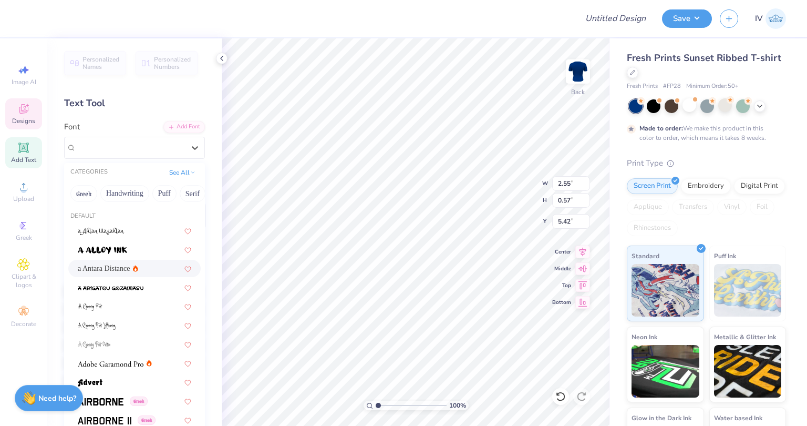
click at [127, 270] on div "a Antara Distance" at bounding box center [135, 268] width 114 height 11
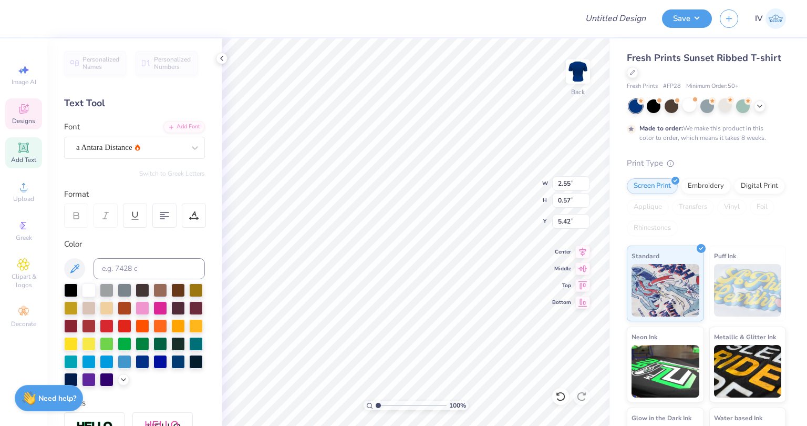
type input "2.88"
type input "0.77"
type input "3.68"
click at [114, 302] on div at bounding box center [107, 307] width 14 height 14
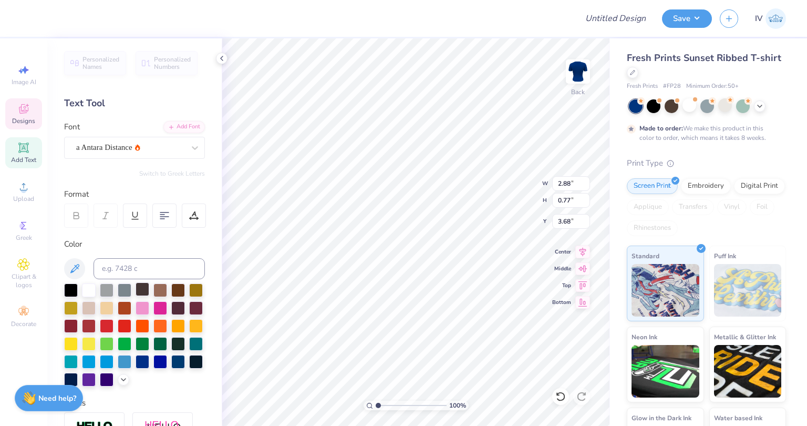
type input "3.02"
type input "0.84"
type input "4.47"
type input "2.88"
type input "0.77"
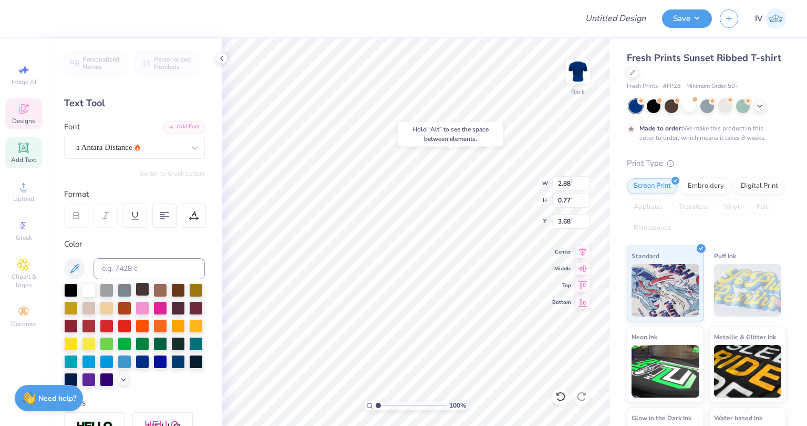
type input "3.70"
type input "2.68"
type input "5.32"
click at [114, 306] on div at bounding box center [107, 307] width 14 height 14
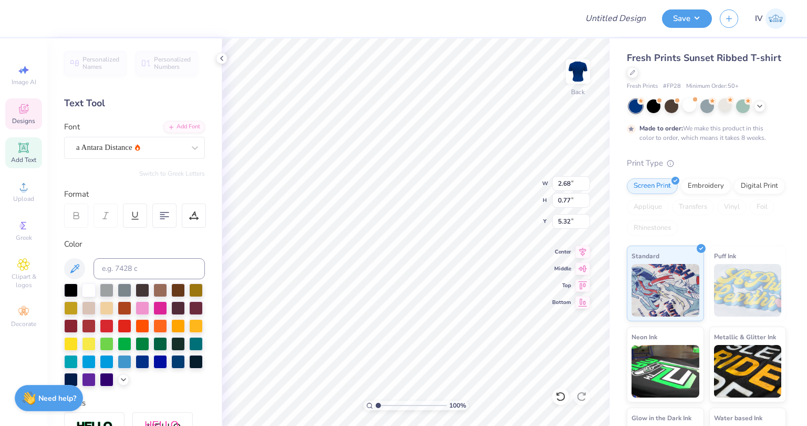
type input "3.02"
type input "0.84"
type input "4.47"
click at [114, 305] on div at bounding box center [107, 307] width 14 height 14
type input "3.00"
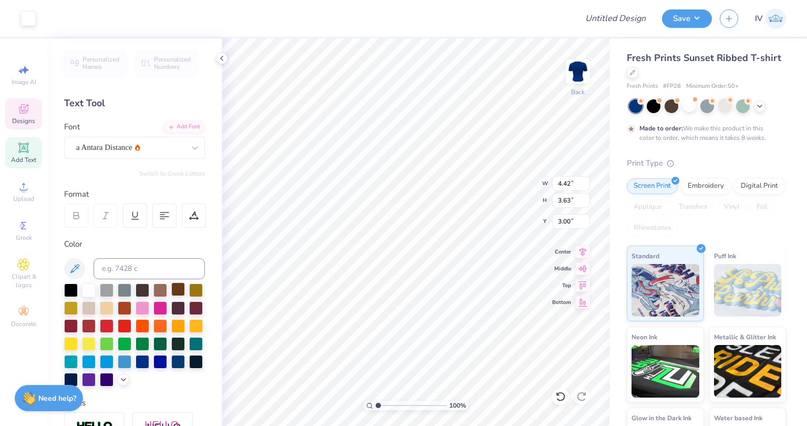
type input "4.42"
type input "3.63"
type input "3.16"
type input "1.02565750676956"
type input "2.88"
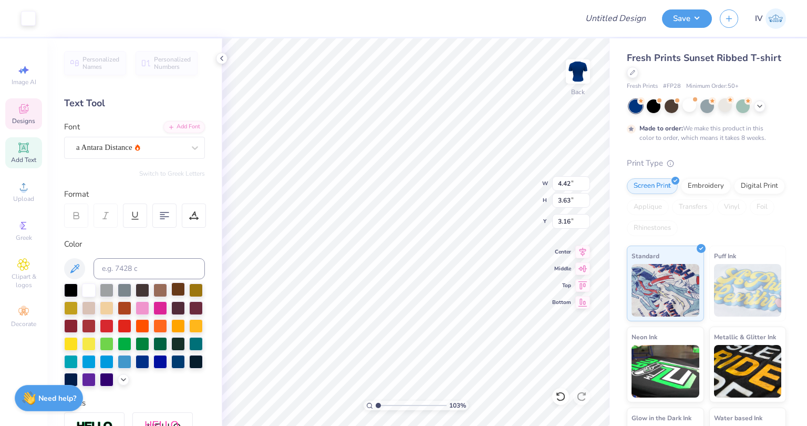
type input "0.77"
type input "3.70"
type input "1.02565750676956"
type input "3.02"
type input "0.84"
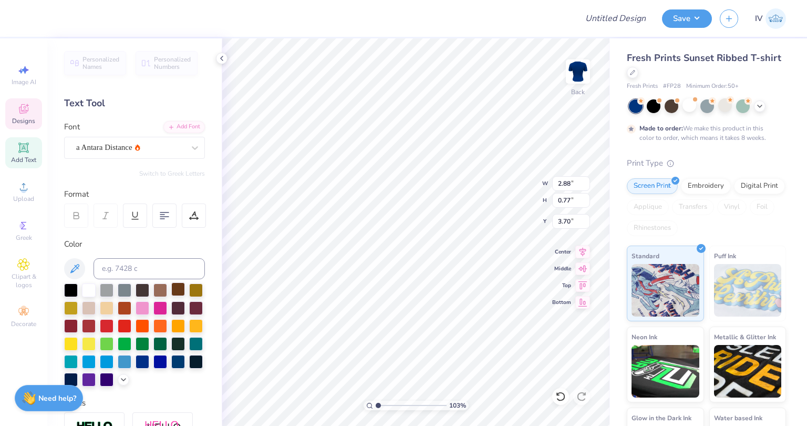
type input "4.47"
type input "1.02565750676956"
type input "4.50"
type input "3.76"
type input "3.03"
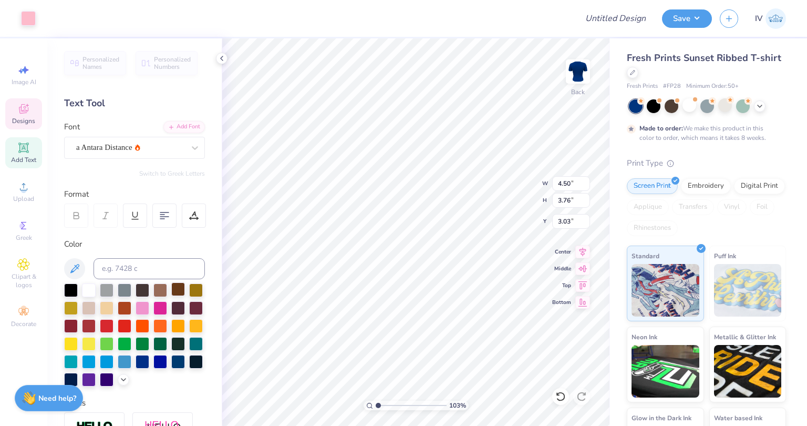
type input "1.02565750676956"
type input "3.00"
type input "1.02565750676956"
type input "4.53"
type input "3.84"
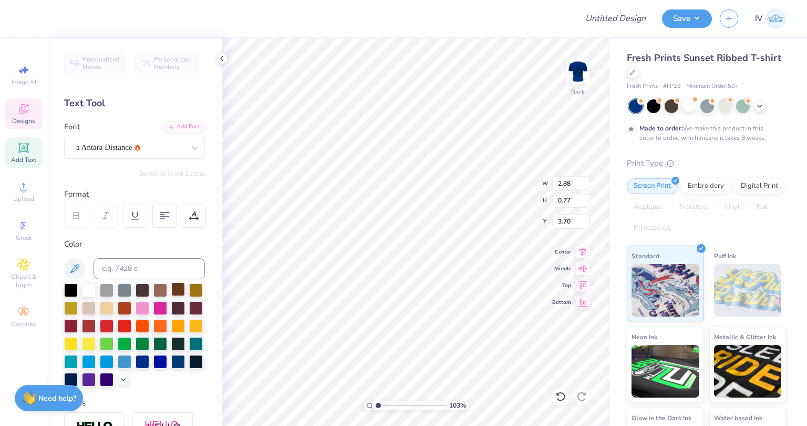
type input "1.02565750676956"
type input "3.49"
type input "1.02565750676956"
type input "3.02"
type input "0.84"
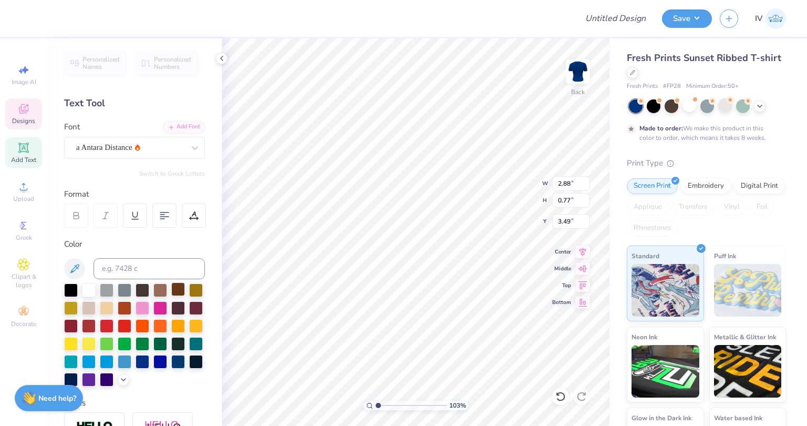
type input "4.47"
type input "1.02565750676956"
type input "2.68"
type input "0.77"
type input "5.32"
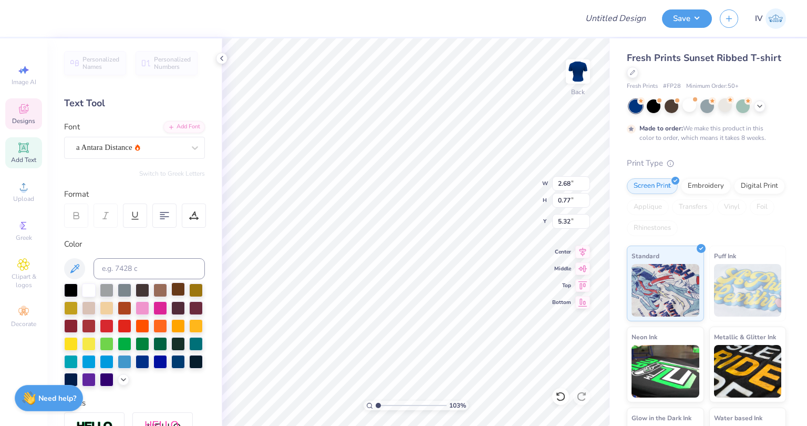
type input "1.02565750676956"
type input "3.02"
type input "0.84"
type input "4.47"
type input "1.02565750676956"
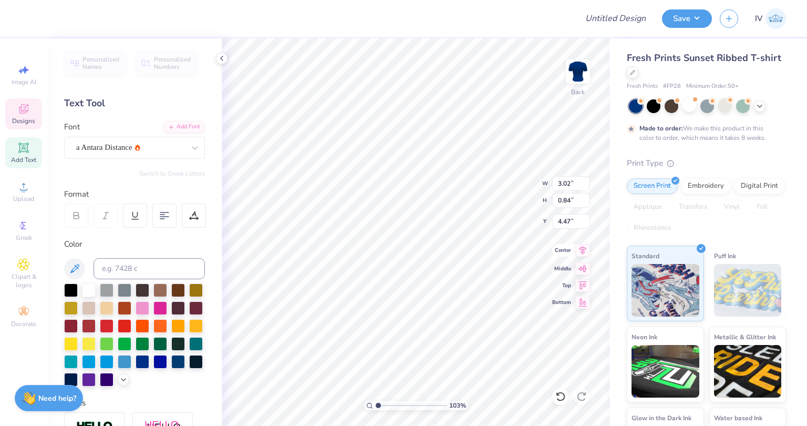
type input "2.88"
type input "0.77"
type input "3.49"
type input "1.02565750676956"
type input "3.00"
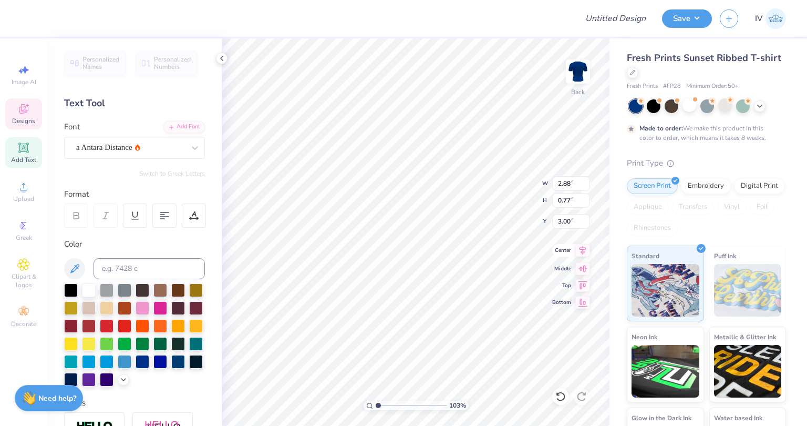
type input "1.02565750676956"
type input "3.02"
type input "0.84"
type input "4.47"
type input "1.02565750676956"
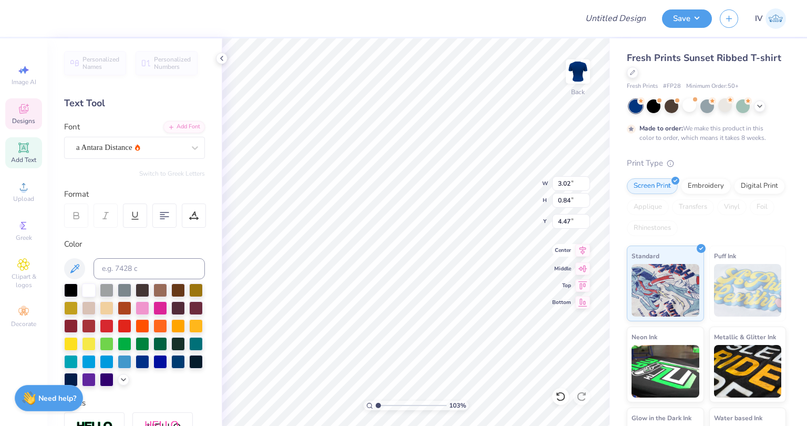
type input "3.77"
type input "1.02565750676956"
type input "2.68"
type input "0.77"
type input "5.32"
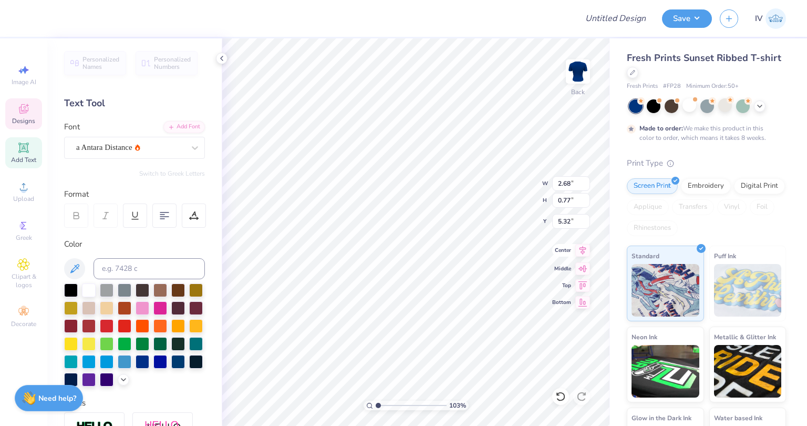
type input "1.02565750676956"
type input "4.61"
type input "1.02565750676956"
type input "2.88"
type input "3.00"
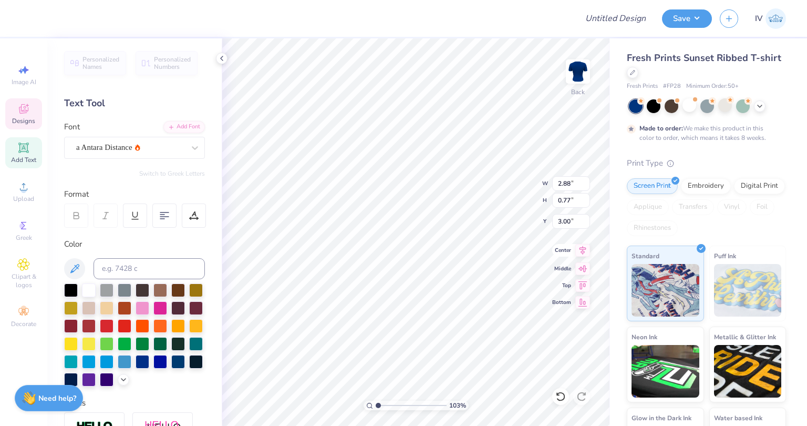
scroll to position [8, 2]
type input "1.02565750676956"
type textarea "M"
type input "1.02565750676956"
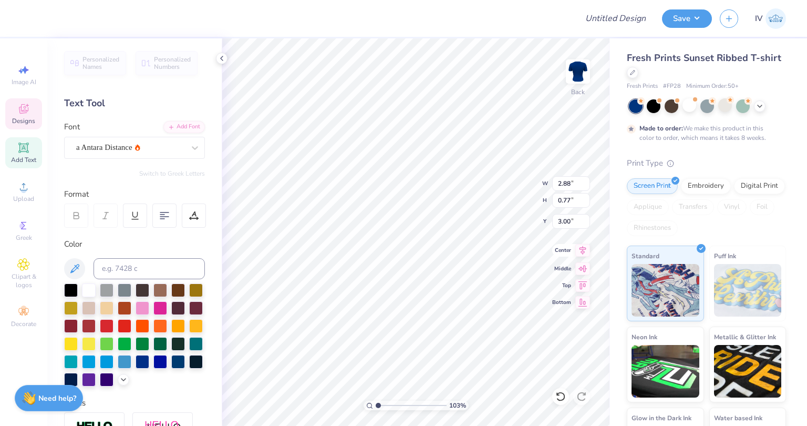
type textarea "MA"
type input "1.02565750676956"
type textarea "M"
type input "1.02565750676956"
type textarea "Ma"
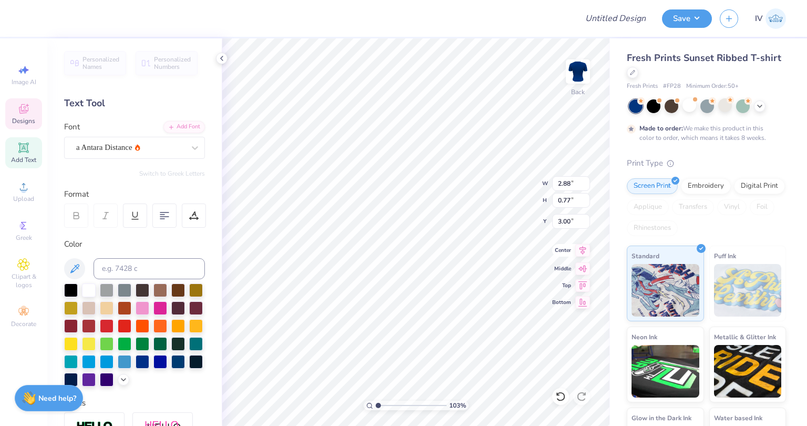
type input "1.02565750676956"
type textarea "Mam"
type input "1.02565750676956"
type textarea "Mamma"
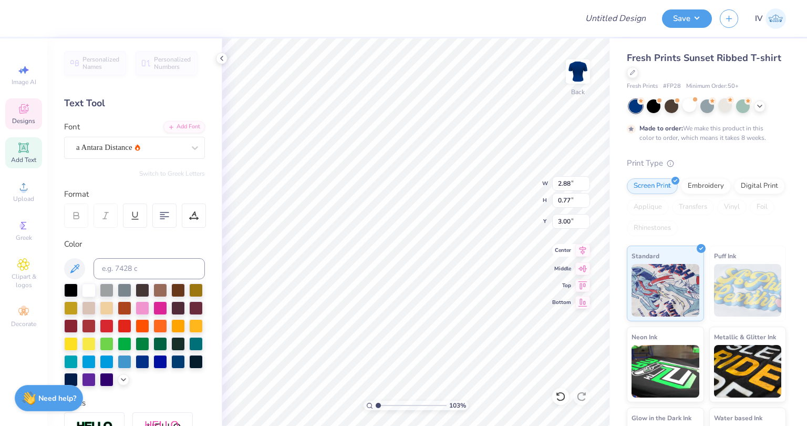
type input "1.02565750676956"
type input "3.02"
type input "0.84"
type input "3.77"
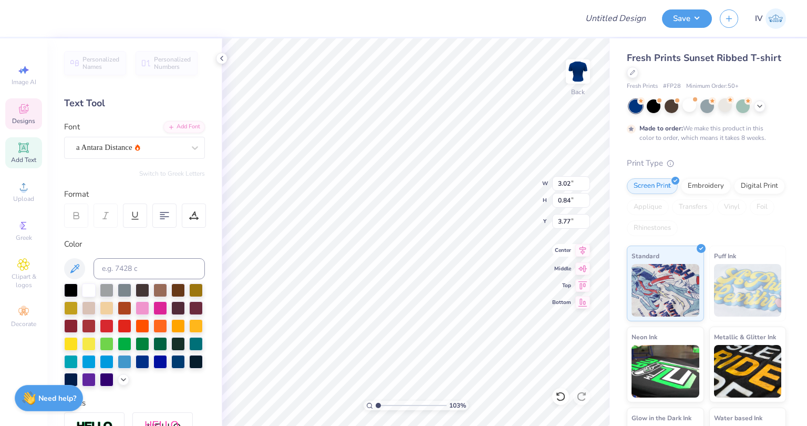
type input "1.02565750676956"
type textarea "M"
type input "1.02565750676956"
type textarea "Mia"
type input "1.02565750676956"
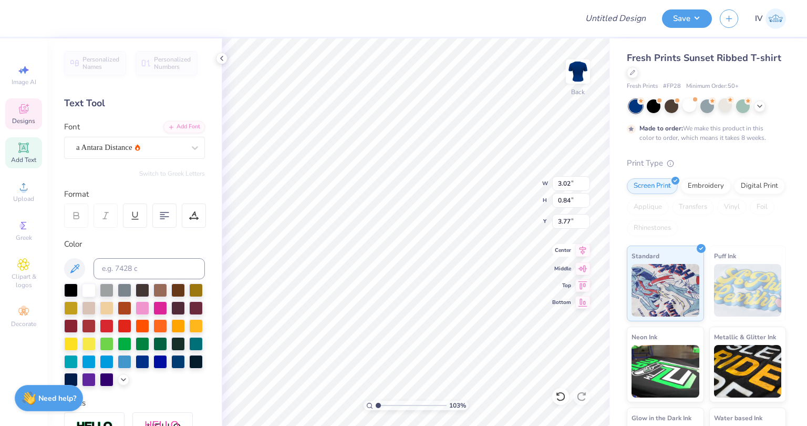
type input "2.68"
type input "0.77"
type input "4.61"
type input "1.02565750676956"
type textarea "2"
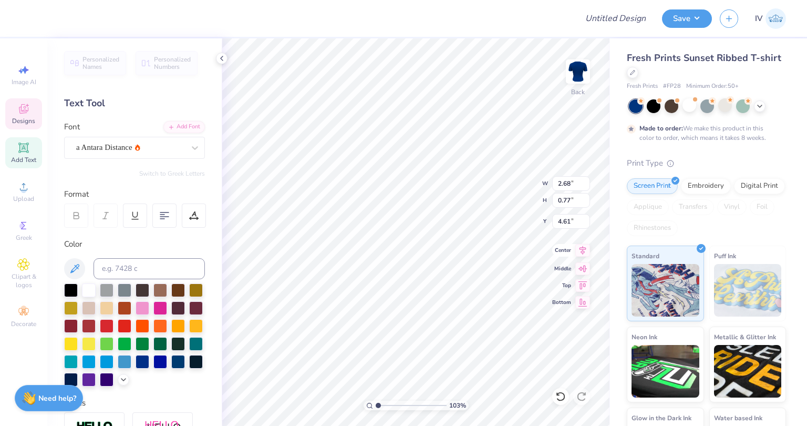
type input "1.02565750676956"
type textarea "20"
type input "1.02565750676956"
type textarea "202"
type input "1.02565750676956"
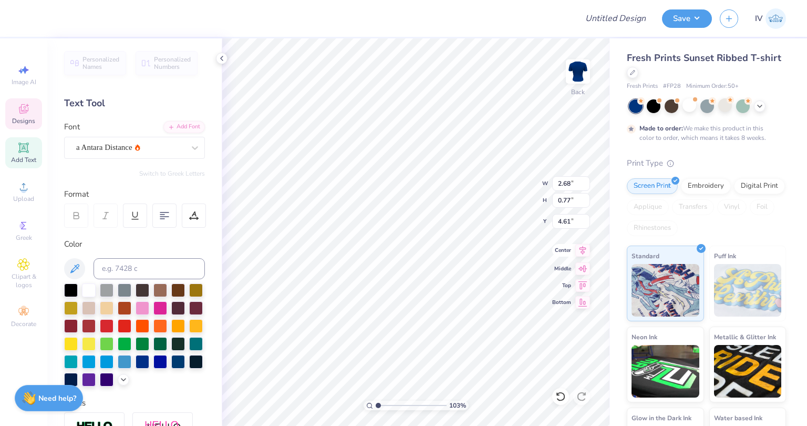
type textarea "2025"
type input "1.02565750676956"
type textarea "202"
type input "1.02565750676956"
type textarea "2026"
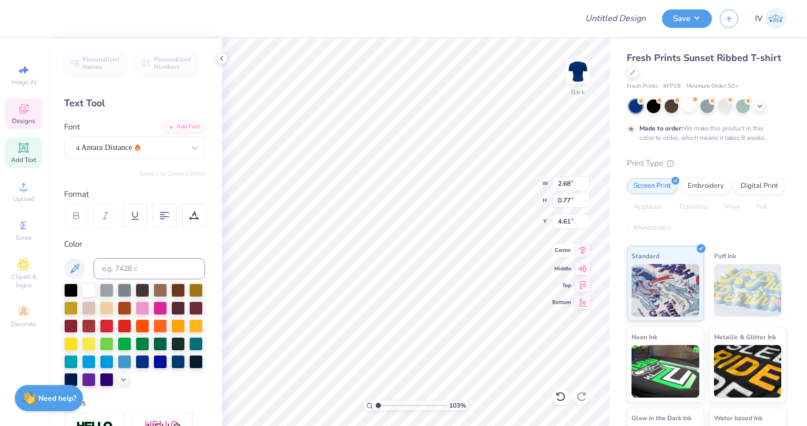
type input "1.02565750676956"
type input "4.49"
type input "3.79"
type input "3.00"
type input "1.02565750676956"
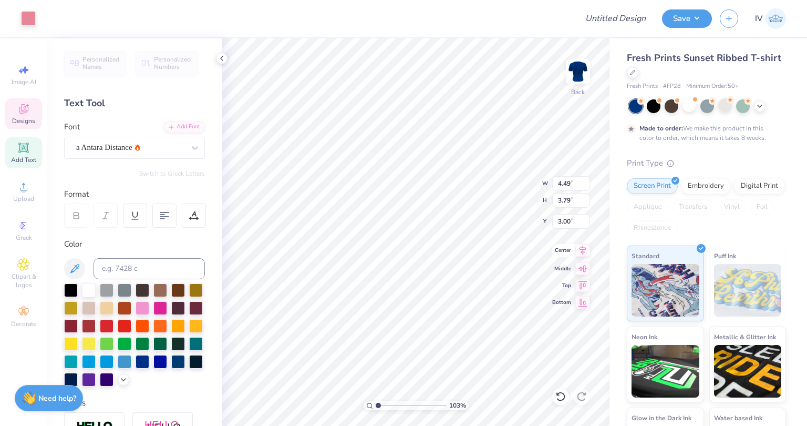
type input "4.40"
type input "3.71"
type input "1.02565750676956"
type input "9.84"
type input "1.02565750676956"
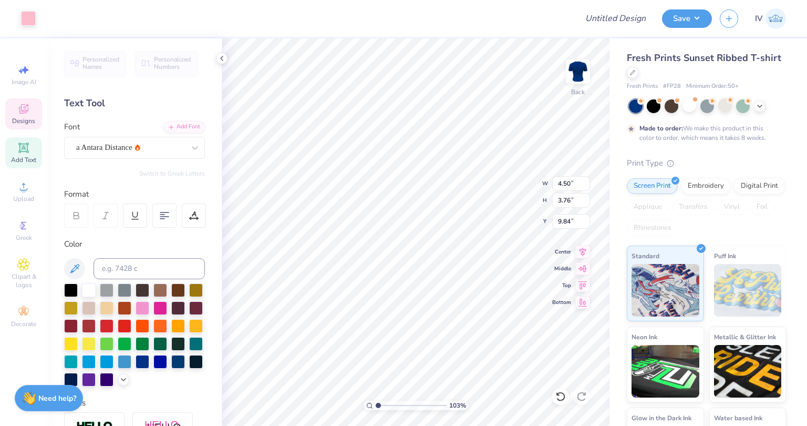
type input "4.53"
type input "3.84"
type input "3.00"
type input "1.02565750676956"
type input "4.55"
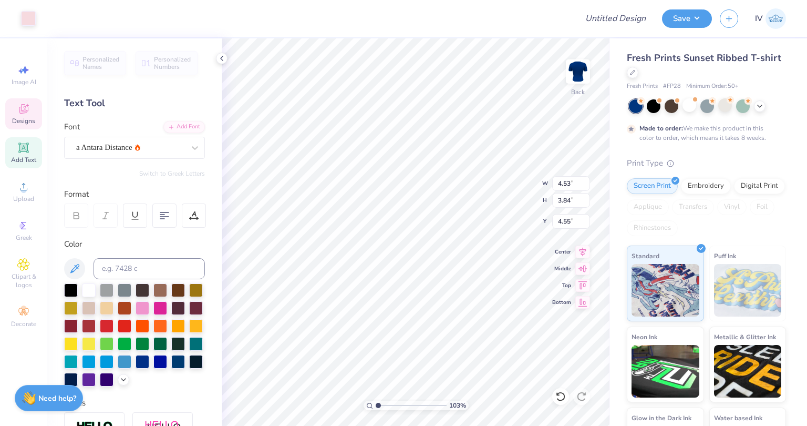
type input "1.02565750676956"
type input "5.62"
type input "4.78"
type input "1.02565750676956"
type input "5.00"
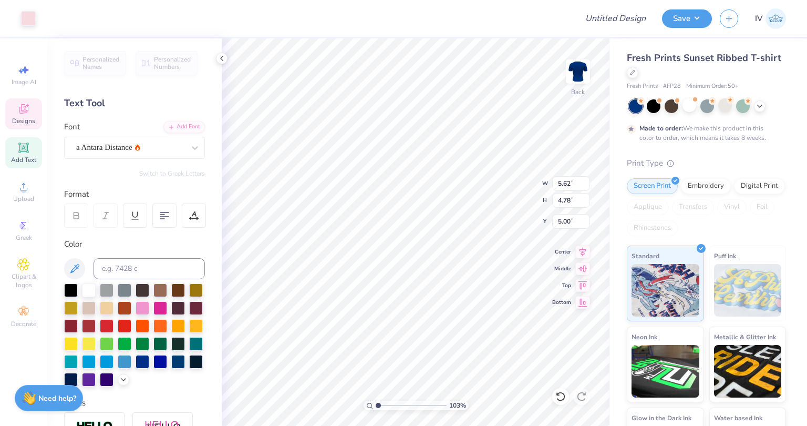
type input "1.02565750676956"
type input "4.50"
type input "3.76"
type input "9.84"
type input "1.02565750676956"
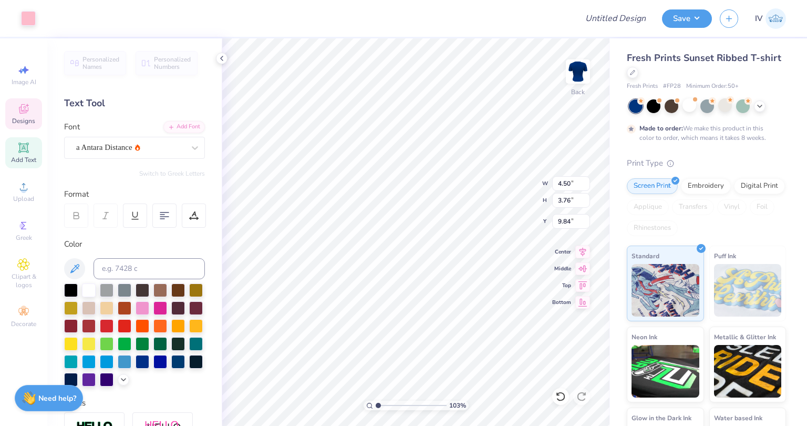
type input "5.50"
type input "1.02565750676956"
type input "5.11"
type input "4.28"
type input "1.02565750676956"
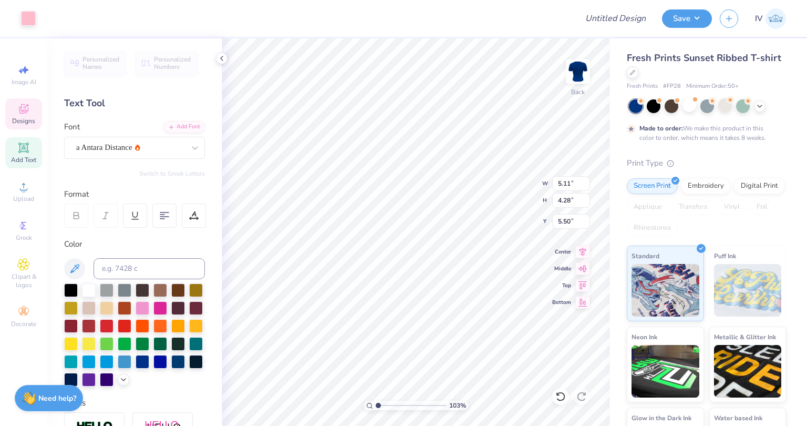
type input "5.62"
type input "4.78"
type input "5.00"
type input "1.02565750676956"
type input "5.11"
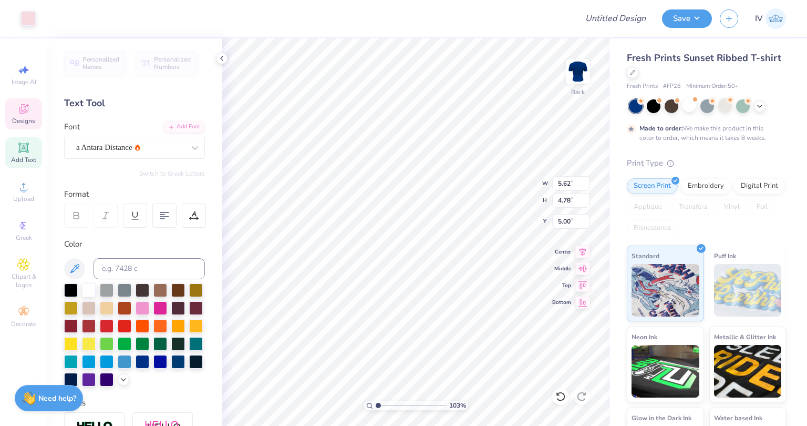
type input "4.28"
type input "5.50"
type input "1.02565750676956"
type input "5.28"
type input "1.02565750676956"
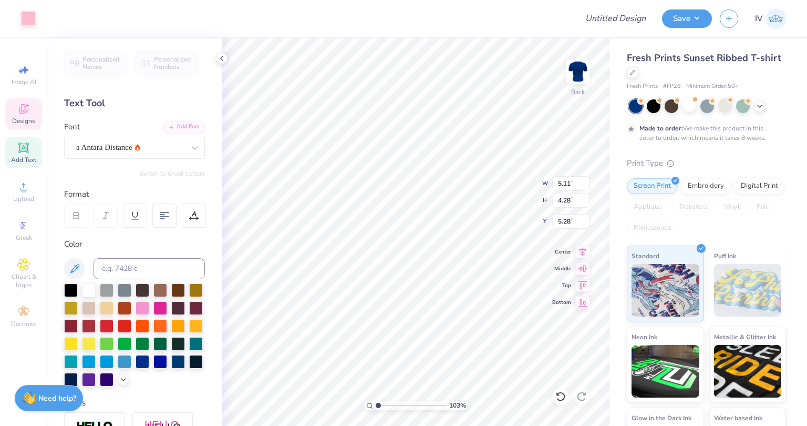
type input "5.37"
type input "4.49"
type input "1.02565750676956"
type input "5.00"
type input "1.02565750676956"
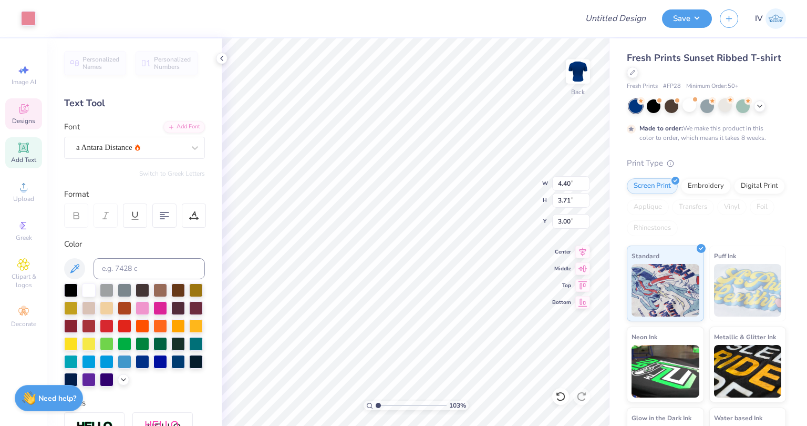
type input "5.38"
type input "1.02565750676956"
type input "4.42"
type input "3.63"
type input "3.16"
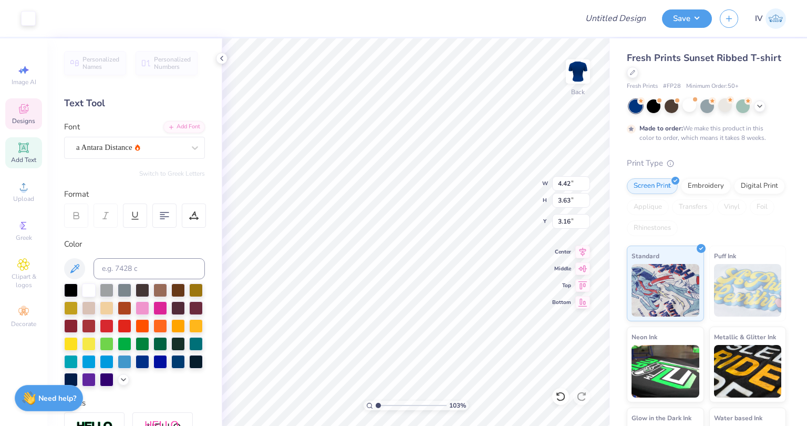
type input "1.02565750676956"
type input "5.57"
type input "1.02565750676956"
type input "0.61"
type input "1.01"
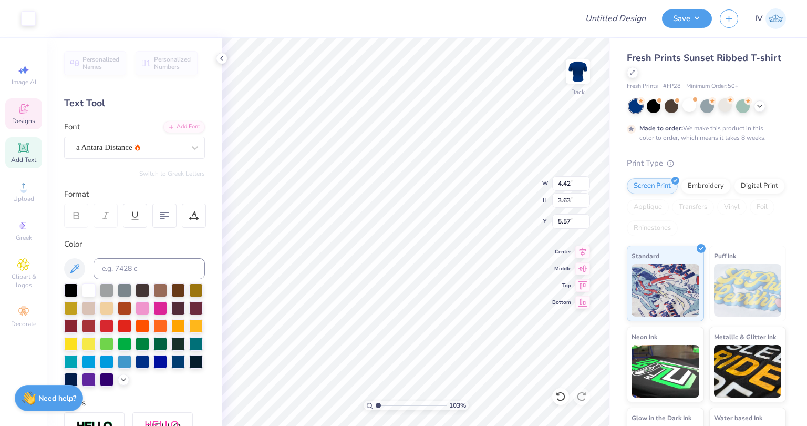
type input "3.25"
type input "1.02565750676956"
type input "5.98"
type input "1.02565750676956"
type input "2.64"
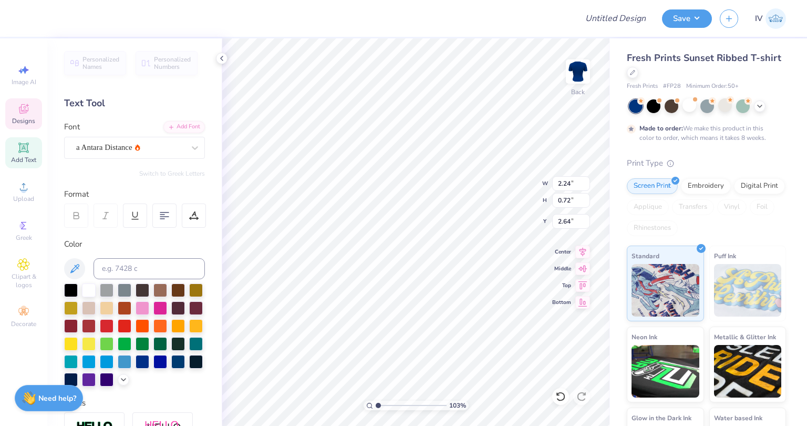
type input "1.02565750676956"
type input "3.95"
type input "1.28"
click at [492, 16] on div at bounding box center [299, 18] width 540 height 37
type input "1.02565750676956"
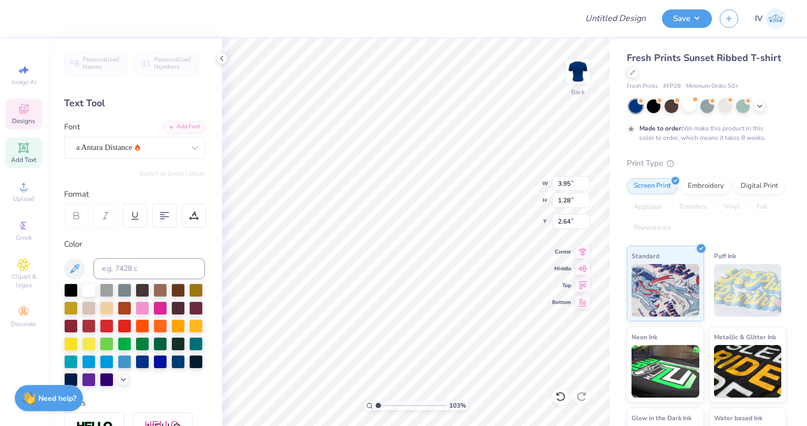
type input "1.31"
type input "0.72"
type input "3.83"
type input "1.02565750676956"
type input "2.20"
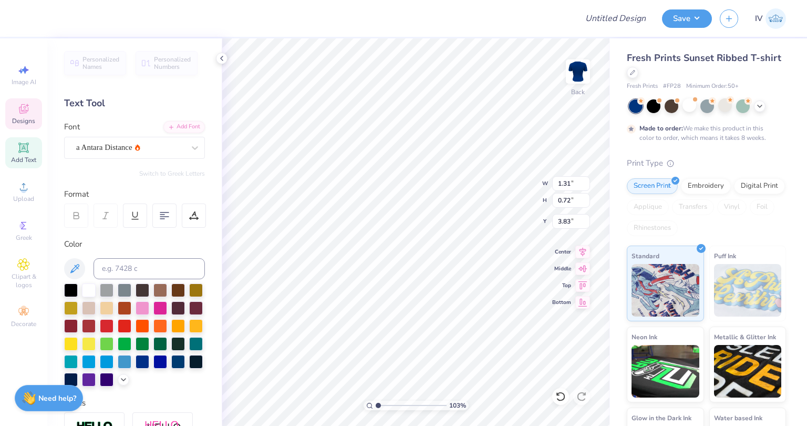
type input "1.21"
type input "1.02565750676956"
type input "1.73"
type input "0.57"
type input "4.71"
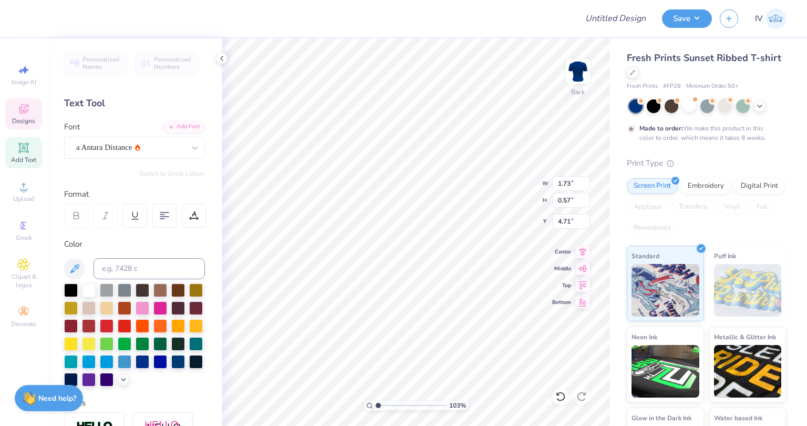
type input "1.02565750676956"
type input "5.04"
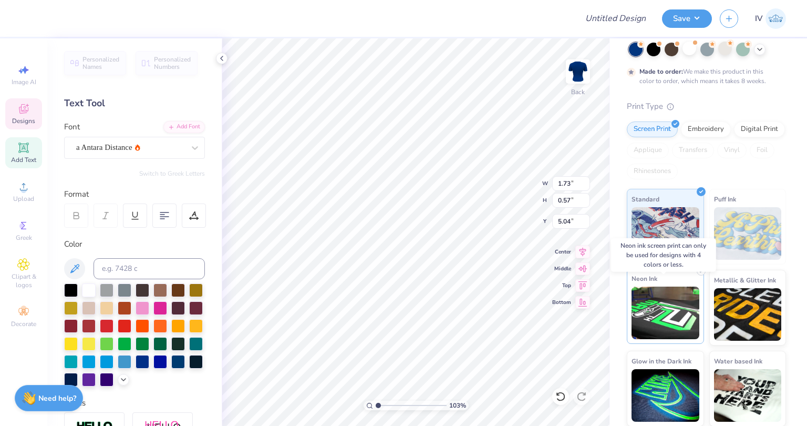
scroll to position [0, 0]
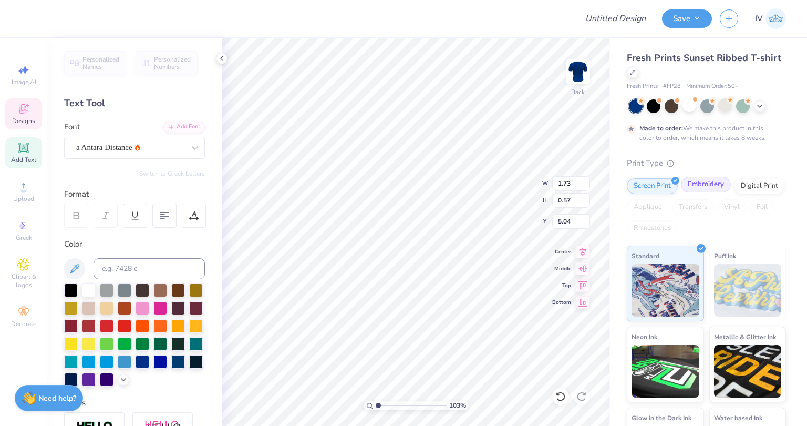
click at [696, 183] on div "Embroidery" at bounding box center [706, 185] width 50 height 16
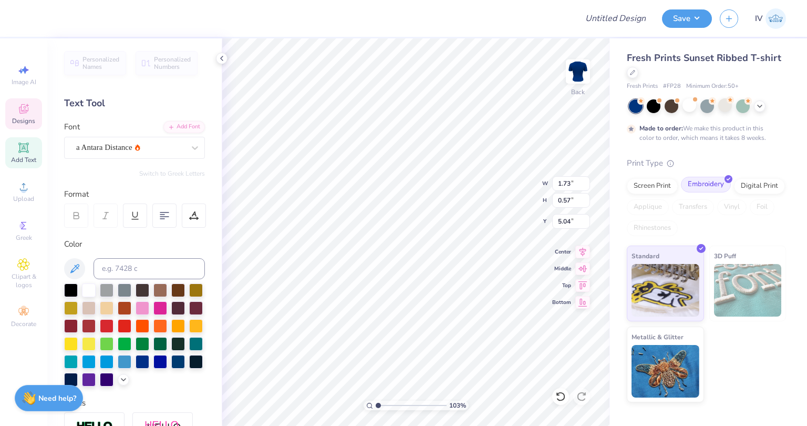
click at [726, 179] on icon at bounding box center [728, 179] width 5 height 5
click at [662, 183] on div "Screen Print" at bounding box center [652, 185] width 51 height 16
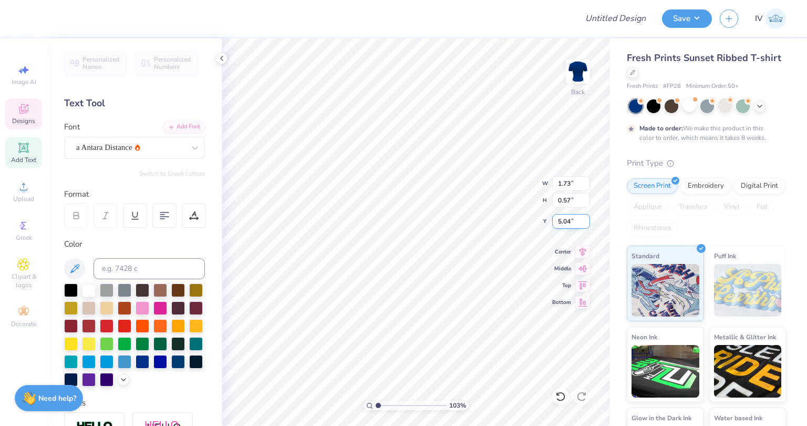
type input "1.02565750676956"
type input "3.95"
type input "1.28"
type input "2.64"
type input "1.02565750676956"
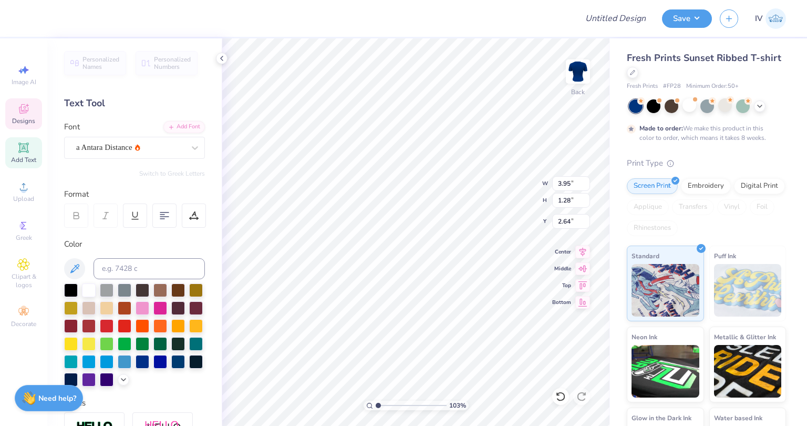
type input "10.53"
type input "1.02565750676956"
type input "10.60"
type input "1.02565750676956"
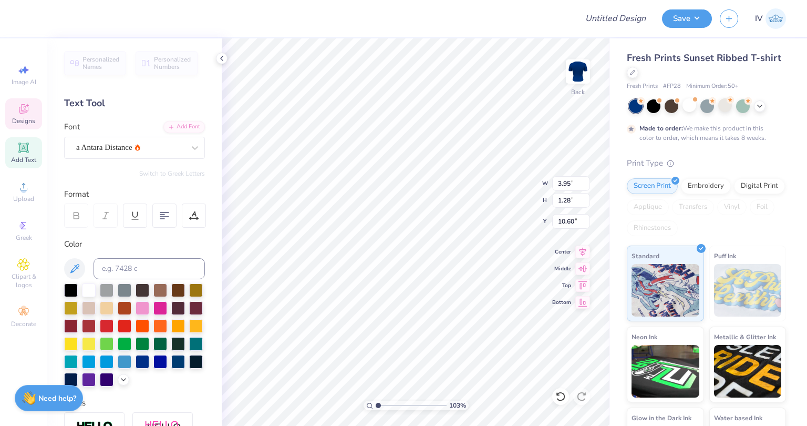
type textarea "D"
type input "1.02565750676956"
type textarea "Dra"
click at [510, 25] on div at bounding box center [299, 18] width 540 height 37
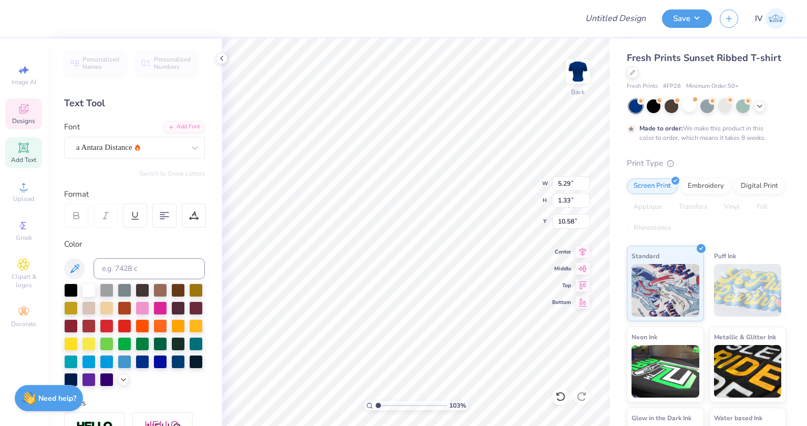
scroll to position [8, 1]
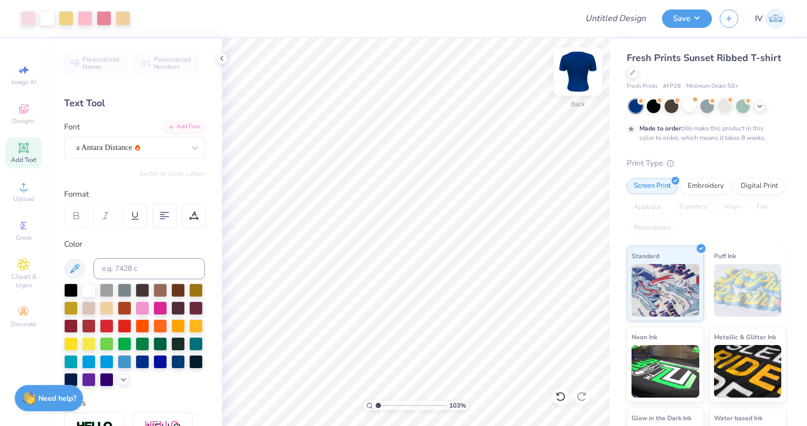
click at [576, 76] on img at bounding box center [578, 71] width 42 height 42
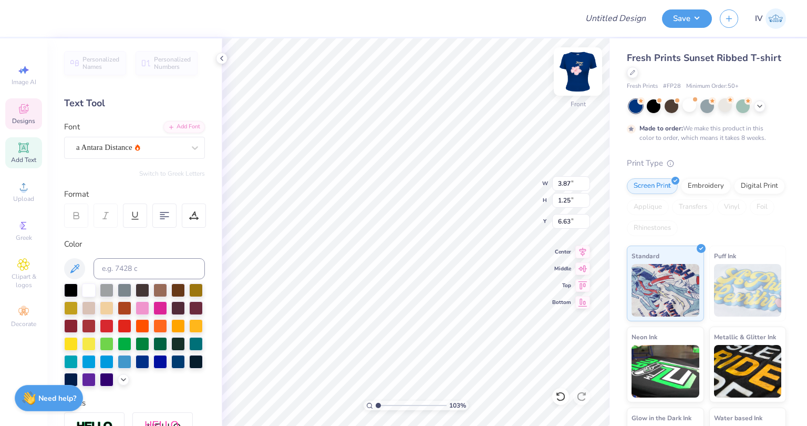
scroll to position [8, 2]
click at [510, 17] on div at bounding box center [299, 18] width 540 height 37
click at [507, 19] on div at bounding box center [299, 18] width 540 height 37
click at [578, 68] on img at bounding box center [578, 71] width 42 height 42
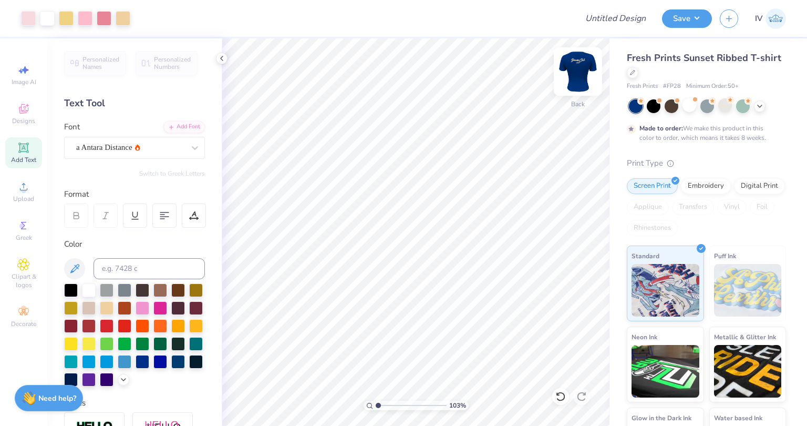
click at [579, 72] on img at bounding box center [578, 71] width 42 height 42
